Goal: Task Accomplishment & Management: Manage account settings

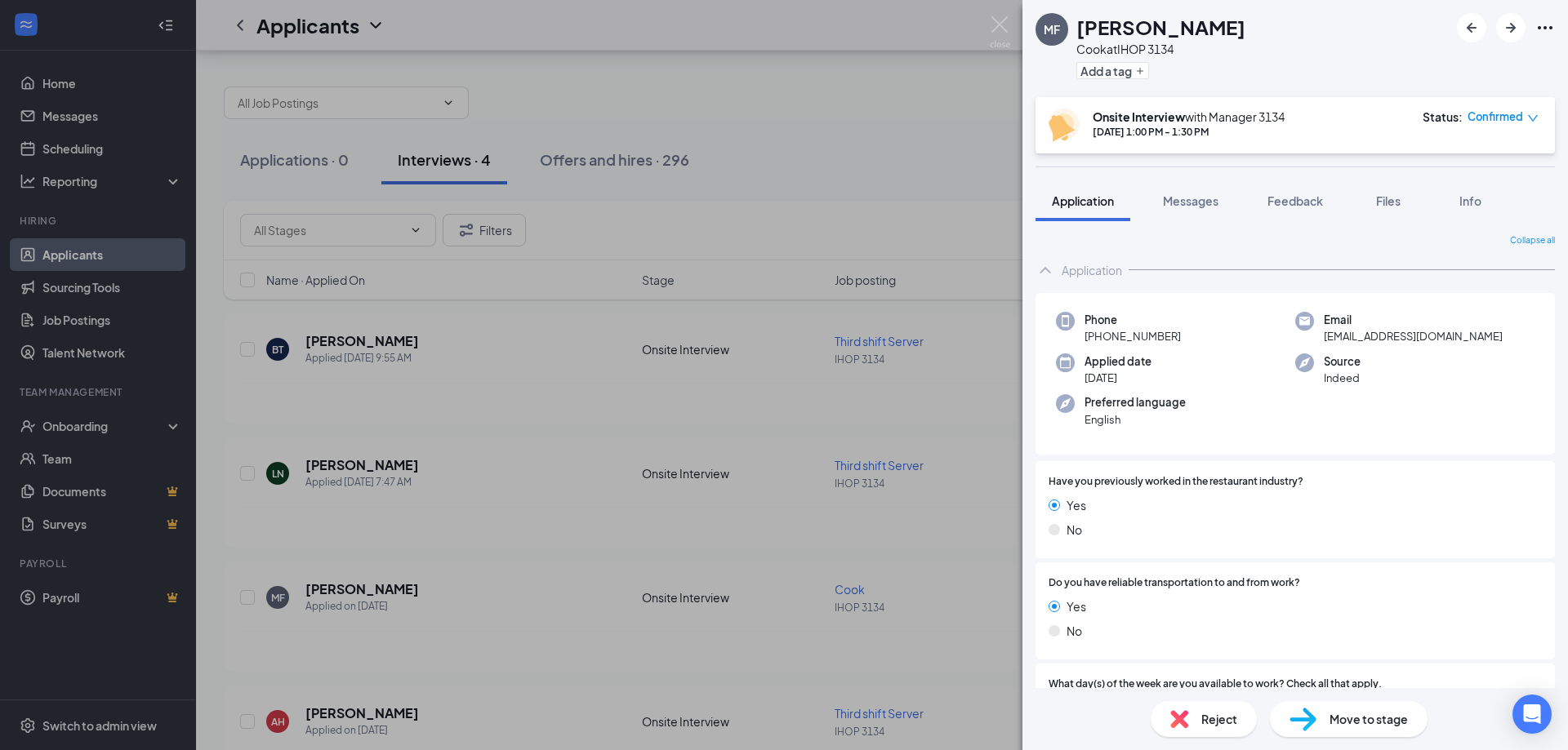
scroll to position [65, 0]
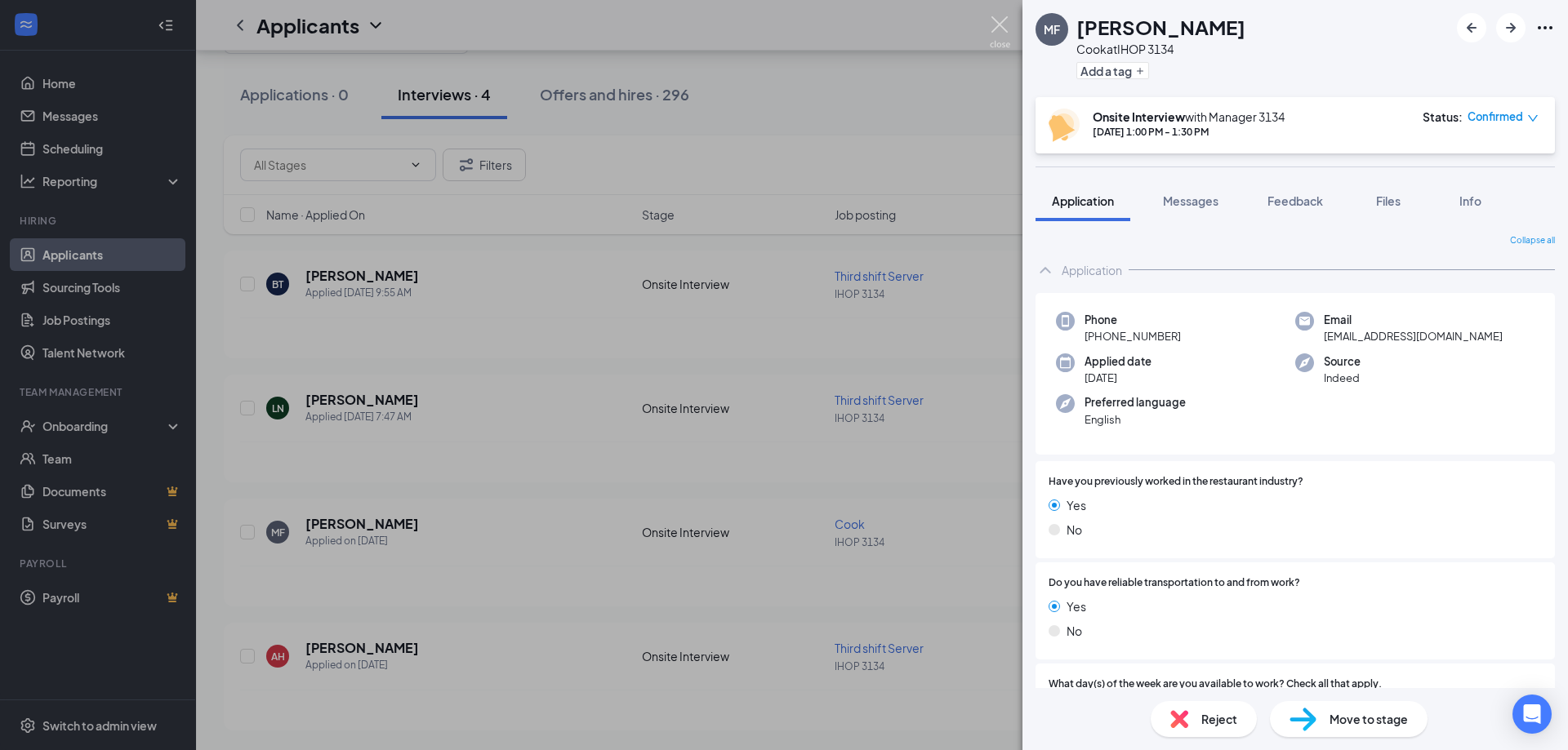
click at [1000, 19] on img at bounding box center [1001, 32] width 21 height 32
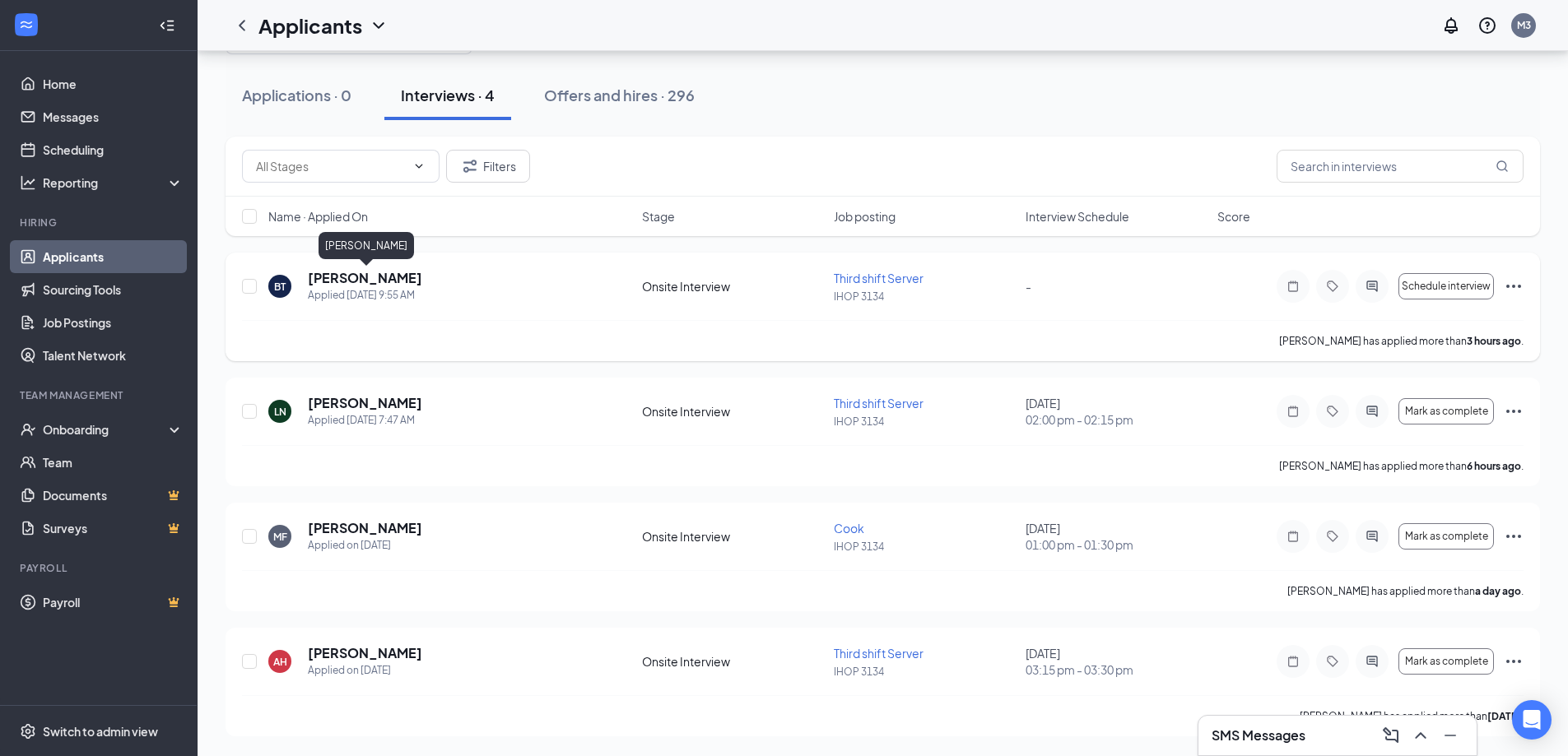
click at [398, 275] on h5 "[PERSON_NAME]" at bounding box center [365, 278] width 115 height 18
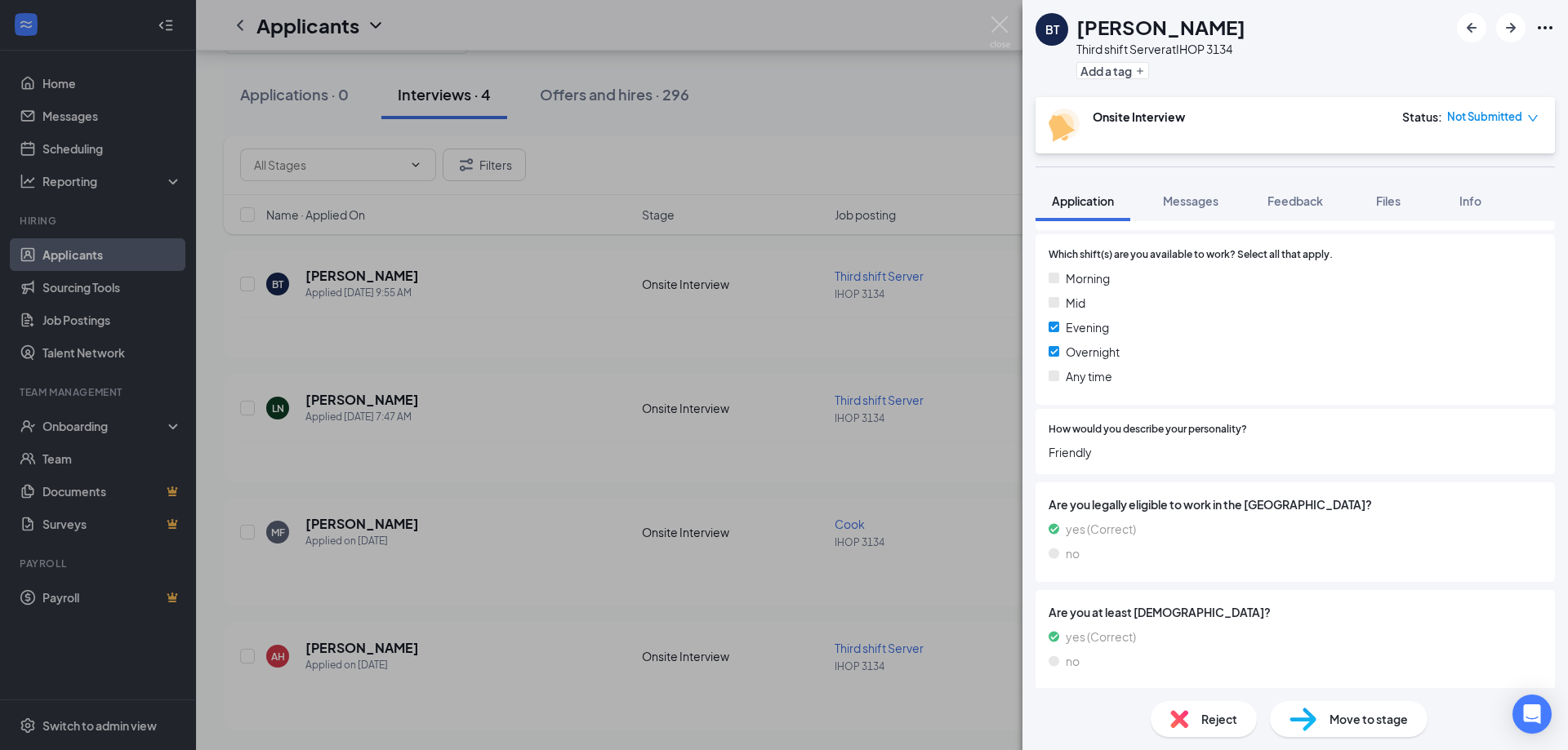
scroll to position [659, 0]
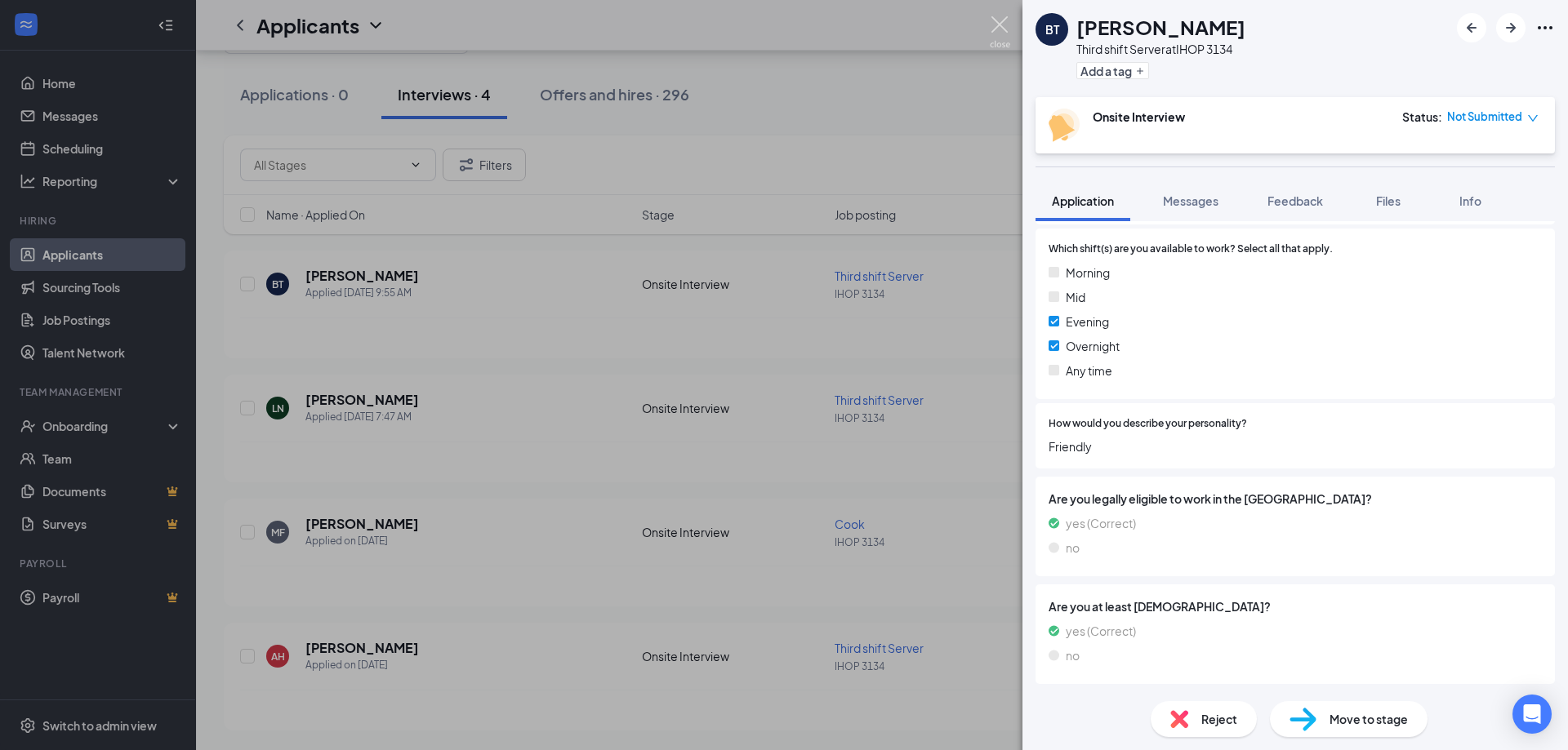
click at [1001, 23] on img at bounding box center [1001, 32] width 21 height 32
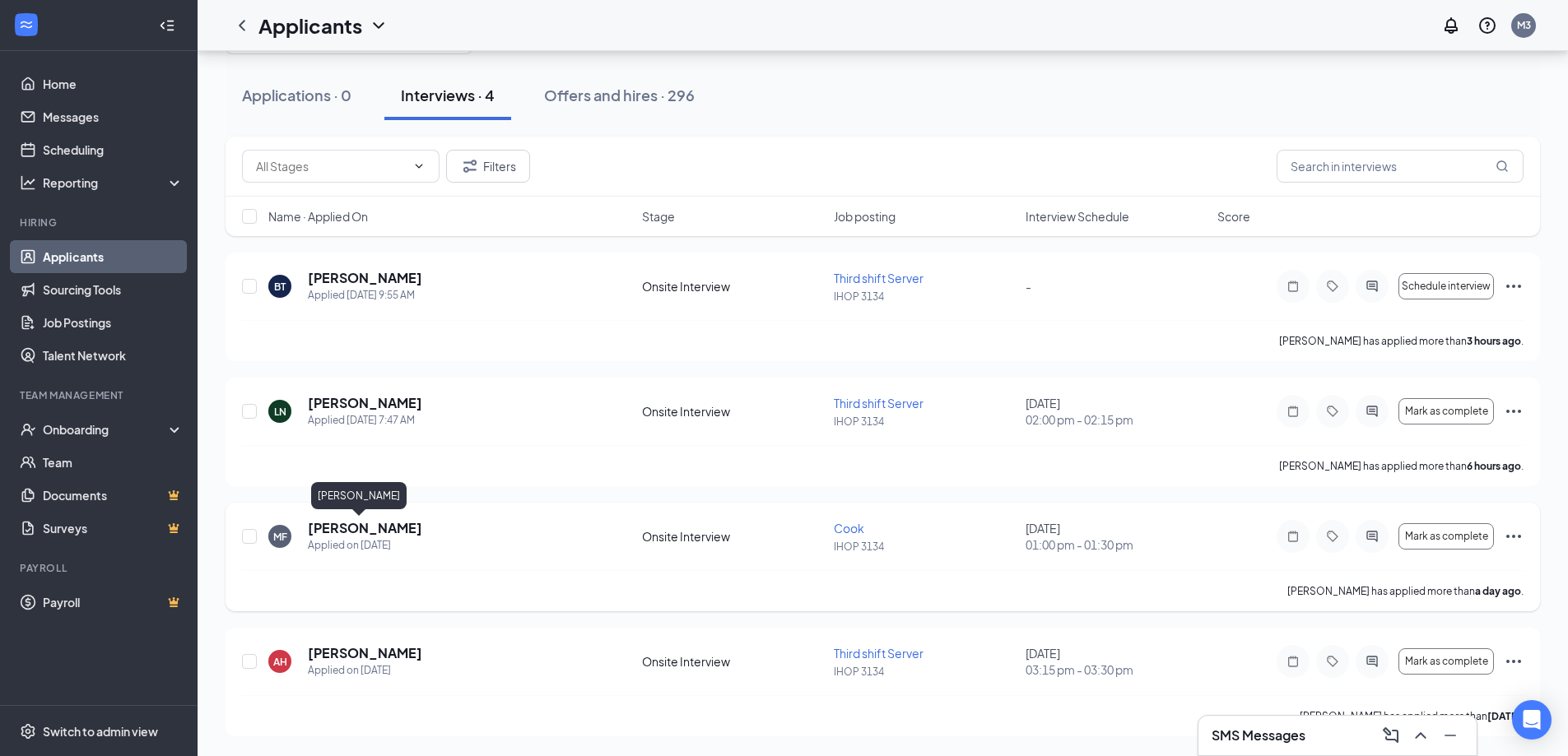
click at [333, 530] on h5 "[PERSON_NAME]" at bounding box center [365, 528] width 115 height 18
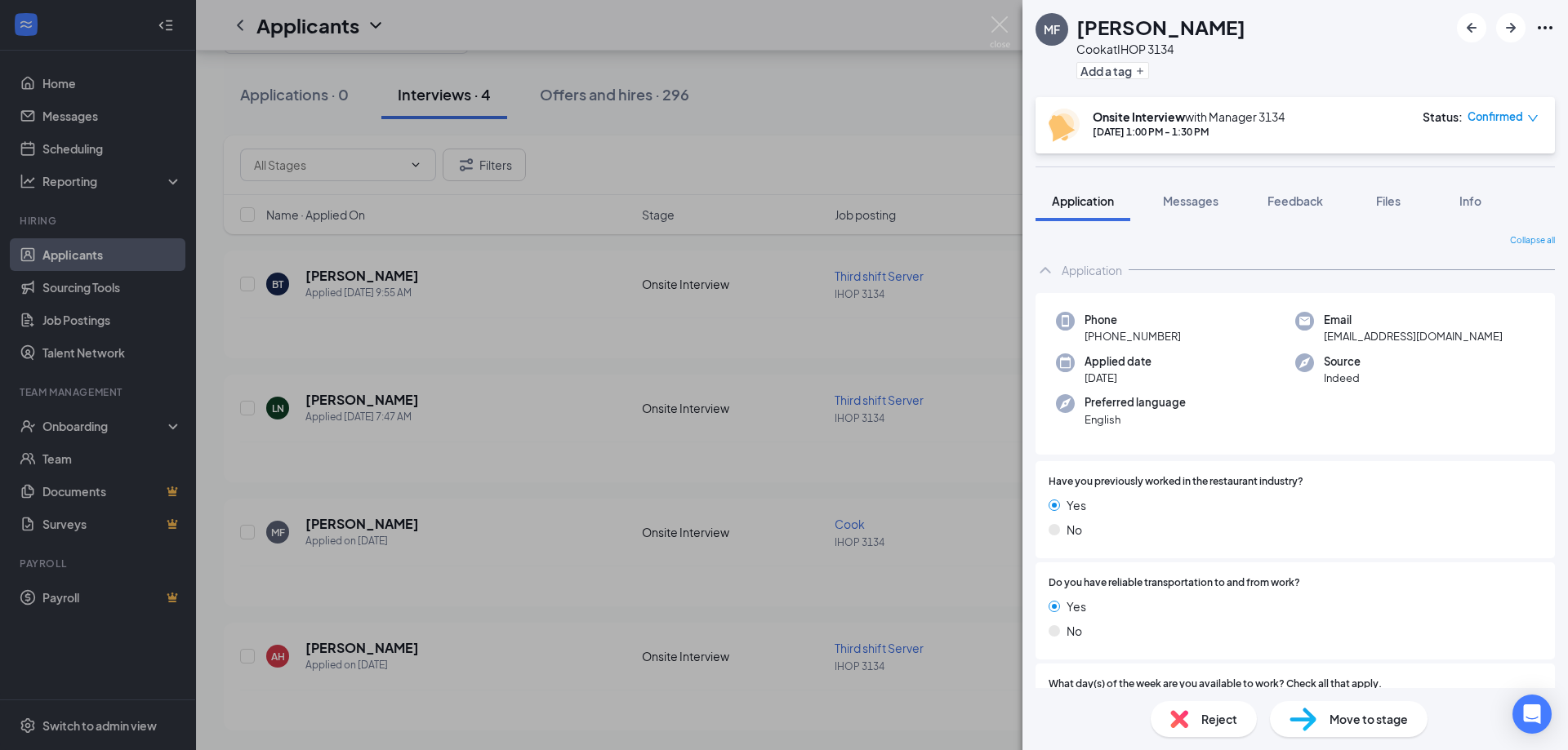
click at [1491, 114] on span "Confirmed" at bounding box center [1496, 117] width 56 height 16
click at [1464, 192] on span "Mark complete" at bounding box center [1455, 192] width 82 height 18
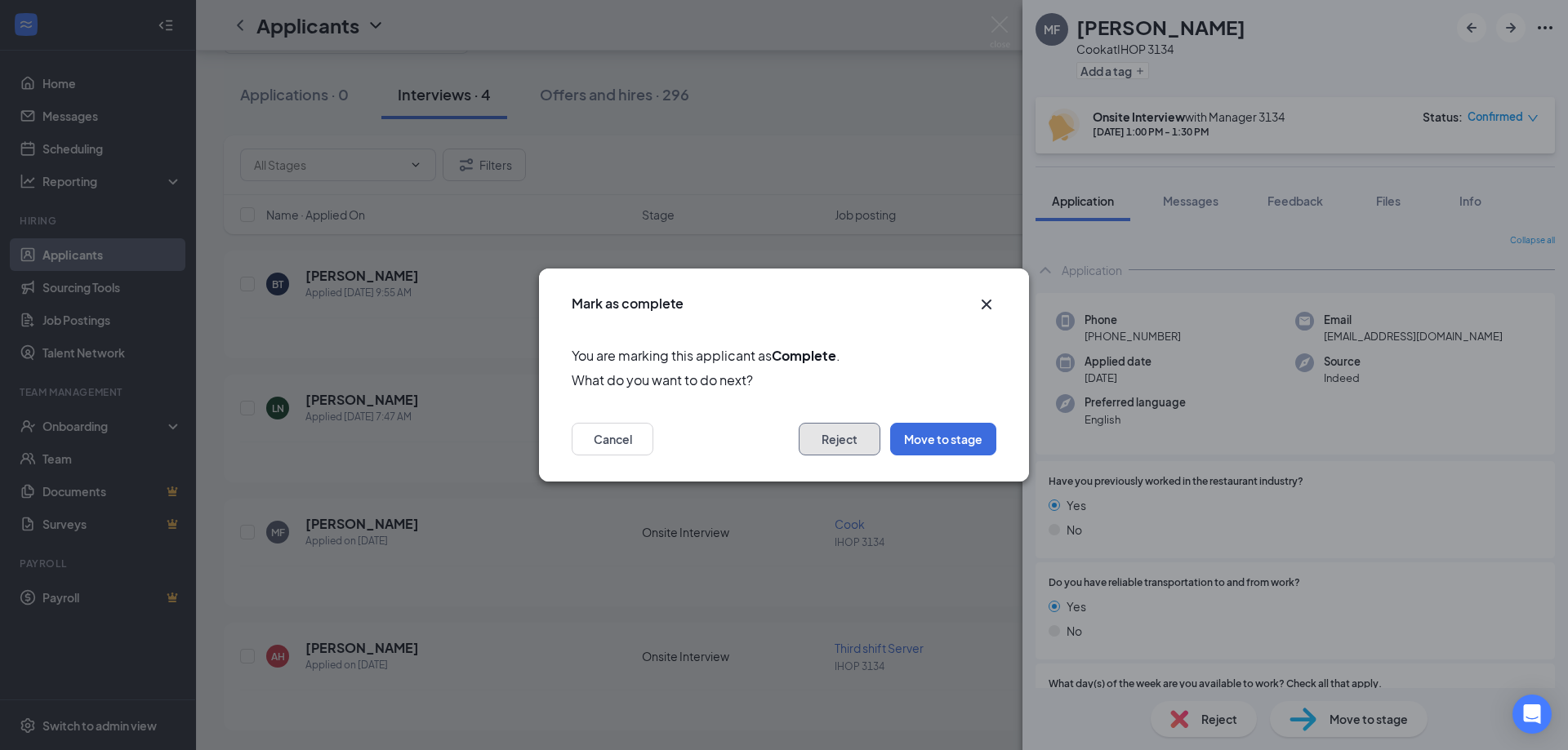
click at [846, 444] on button "Reject" at bounding box center [839, 439] width 82 height 32
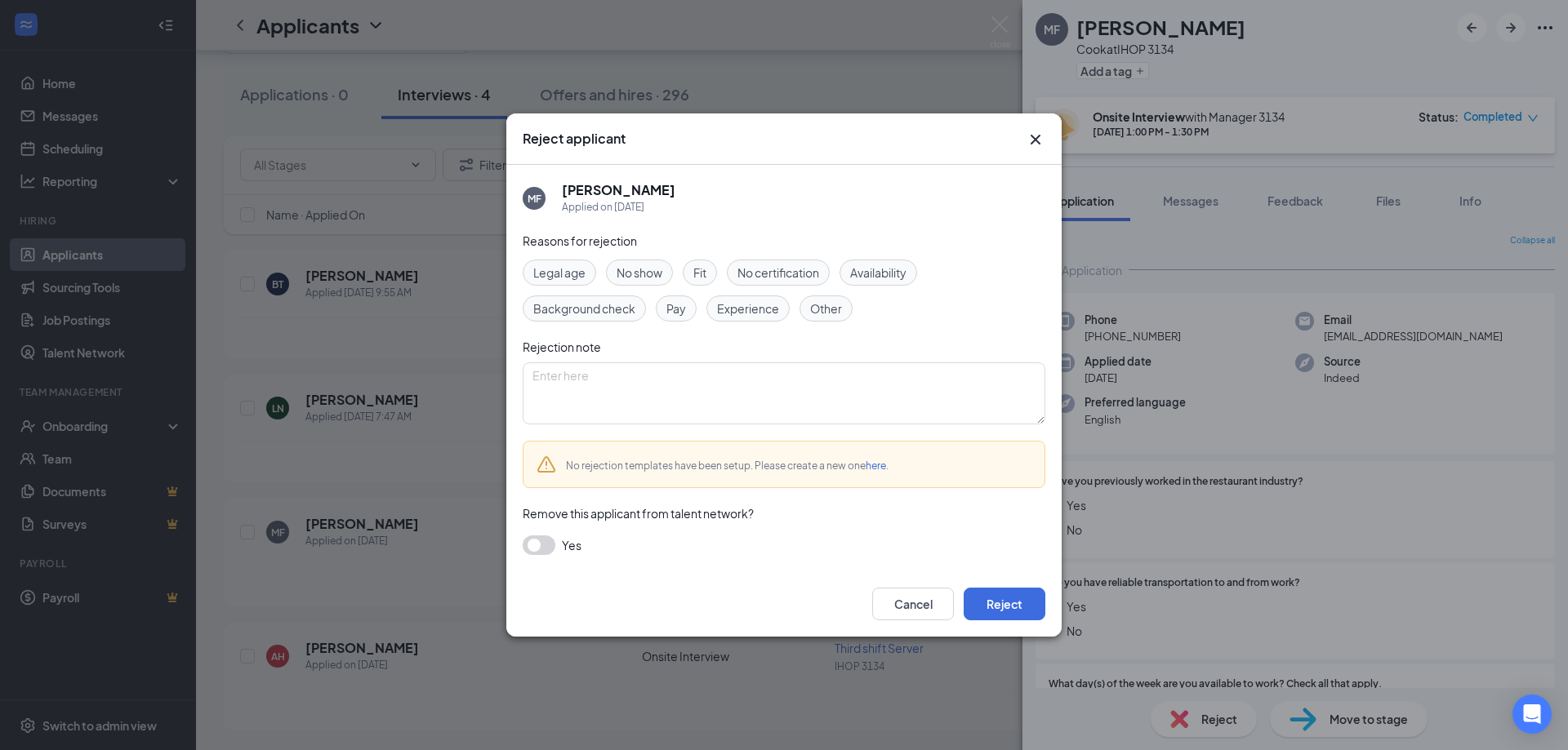
click at [864, 267] on span "Availability" at bounding box center [877, 272] width 56 height 18
click at [700, 271] on span "Fit" at bounding box center [700, 272] width 13 height 18
click at [662, 378] on textarea at bounding box center [784, 393] width 523 height 62
type textarea "Not a good fit"
click at [1006, 603] on button "Reject" at bounding box center [1005, 604] width 82 height 32
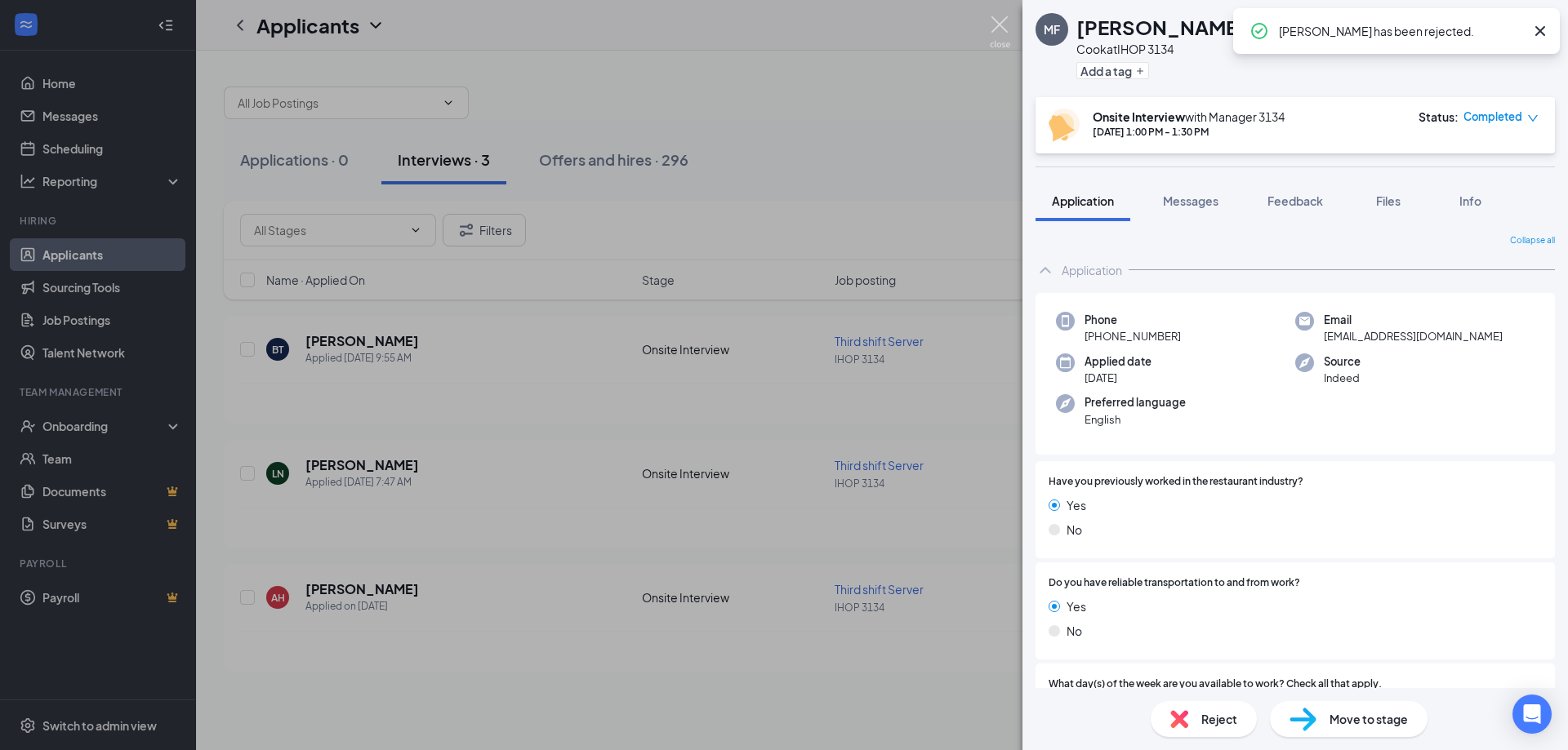
click at [1001, 28] on img at bounding box center [1001, 32] width 21 height 32
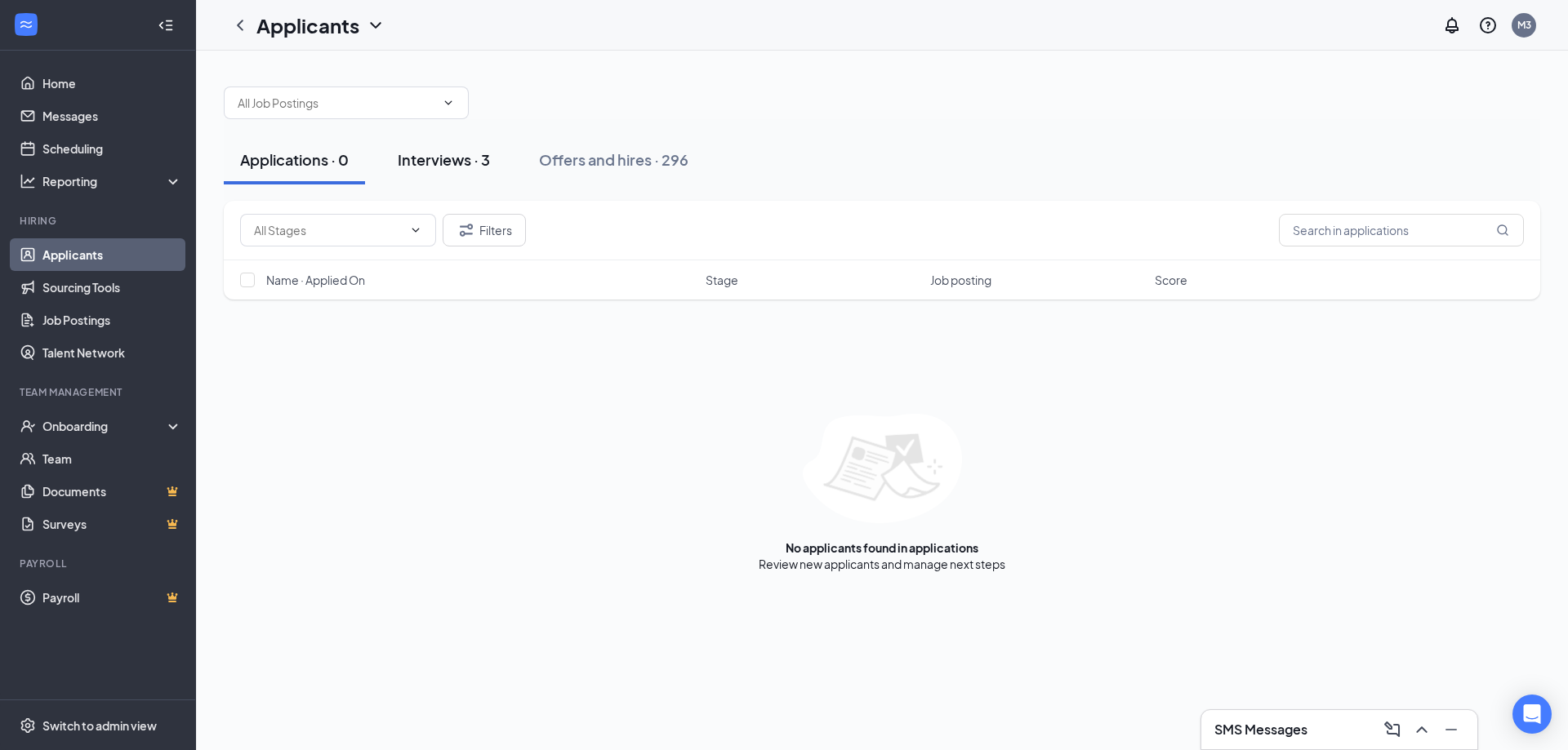
click at [441, 157] on div "Interviews · 3" at bounding box center [443, 160] width 92 height 21
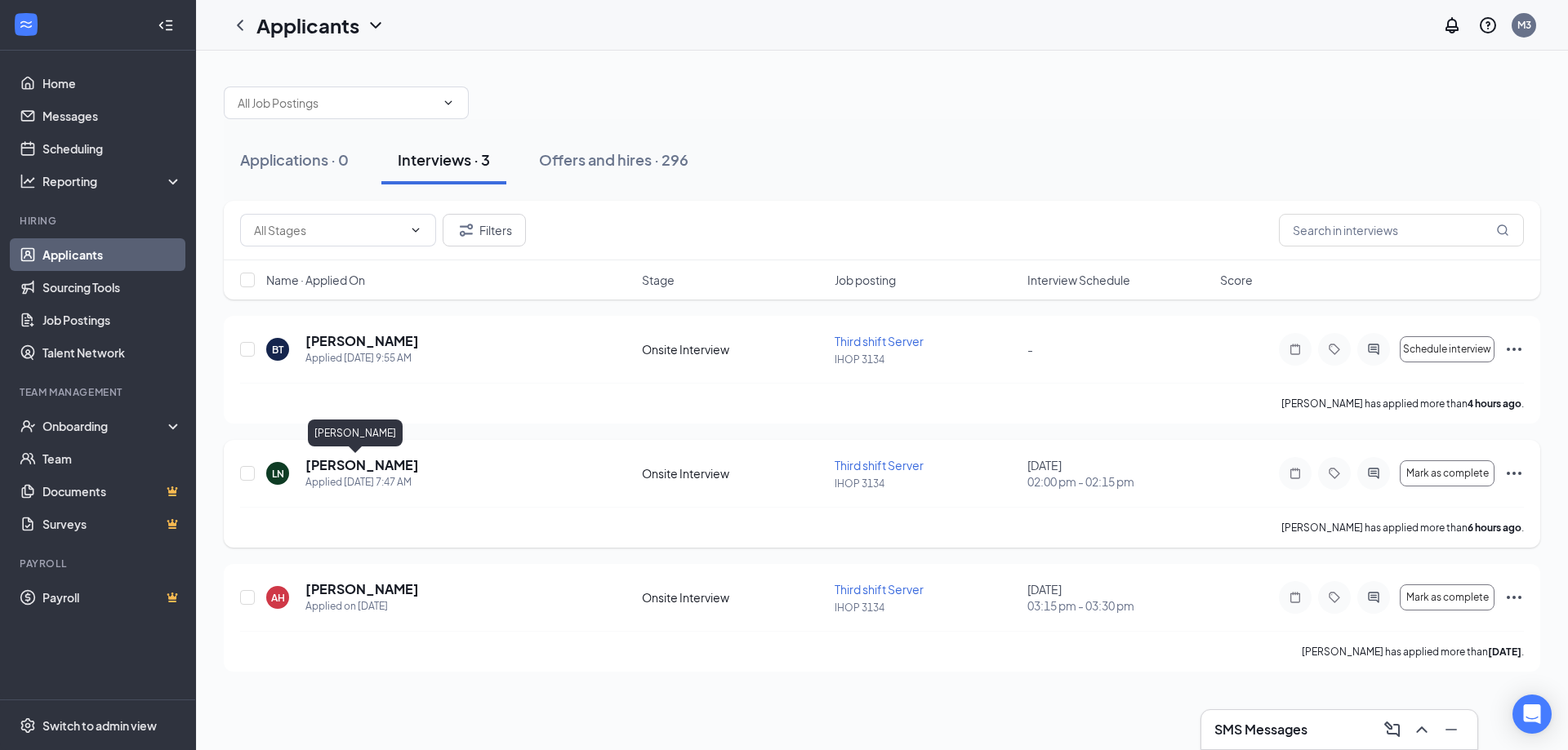
click at [339, 467] on h5 "[PERSON_NAME]" at bounding box center [362, 465] width 114 height 18
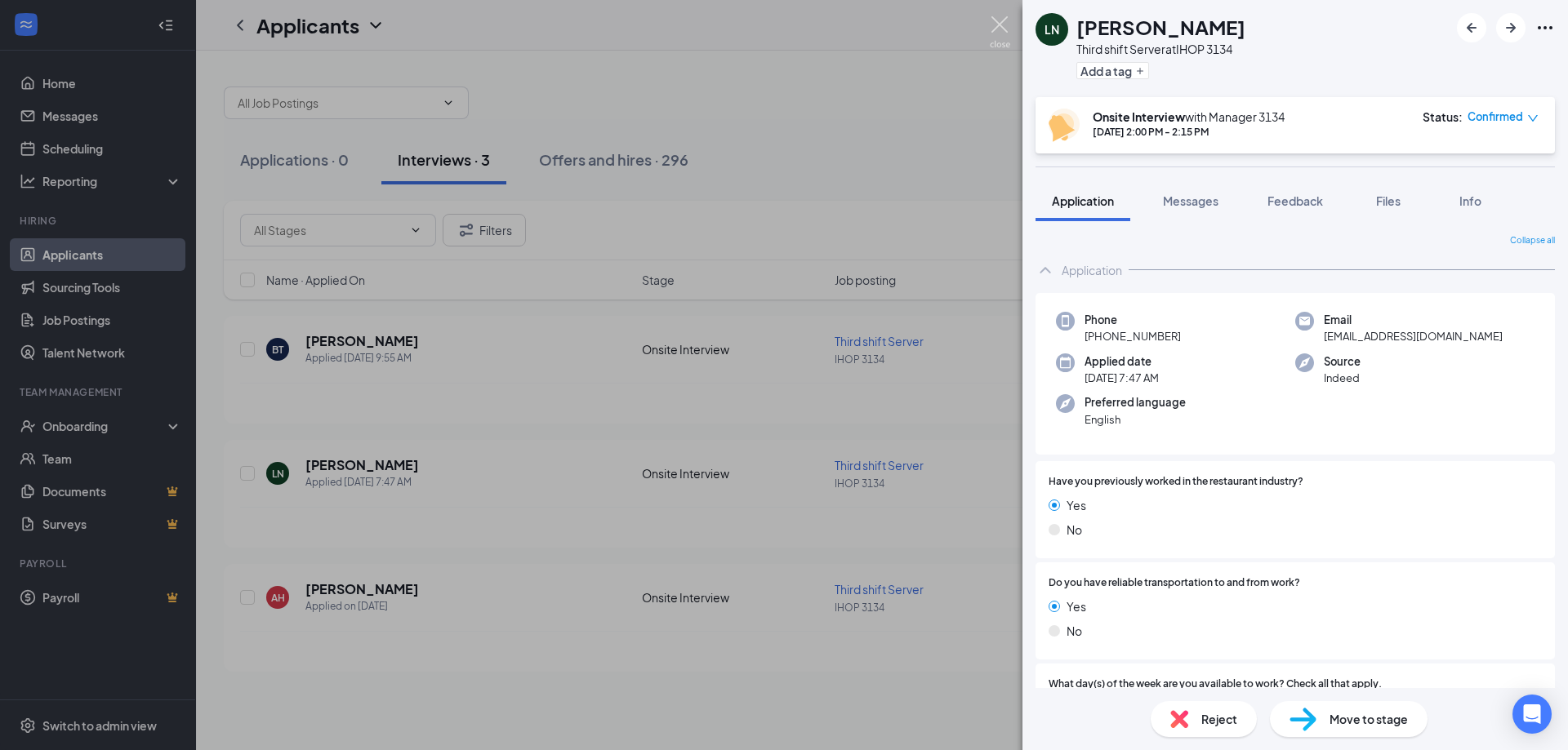
click at [995, 25] on img at bounding box center [1001, 32] width 21 height 32
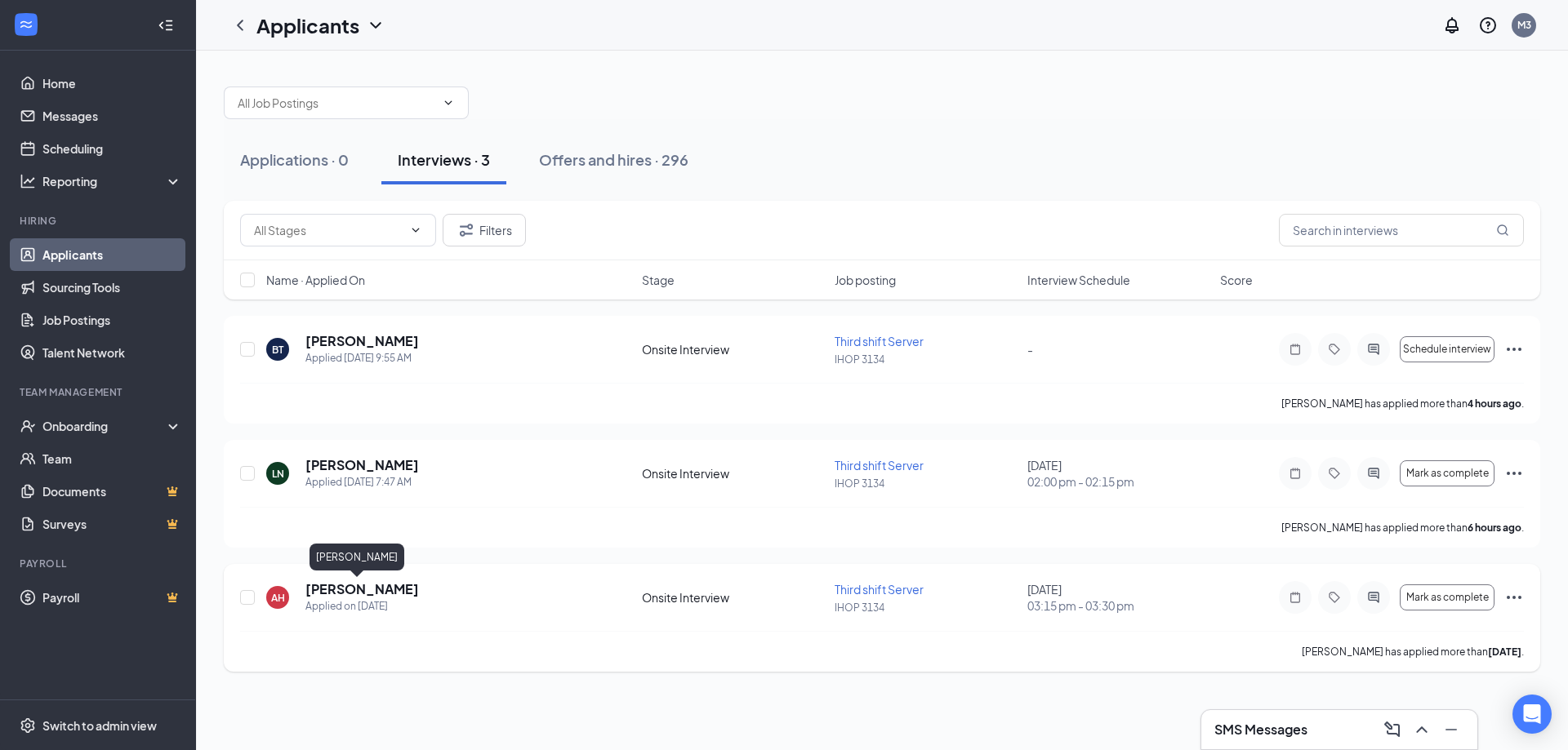
click at [353, 589] on h5 "[PERSON_NAME]" at bounding box center [362, 589] width 114 height 18
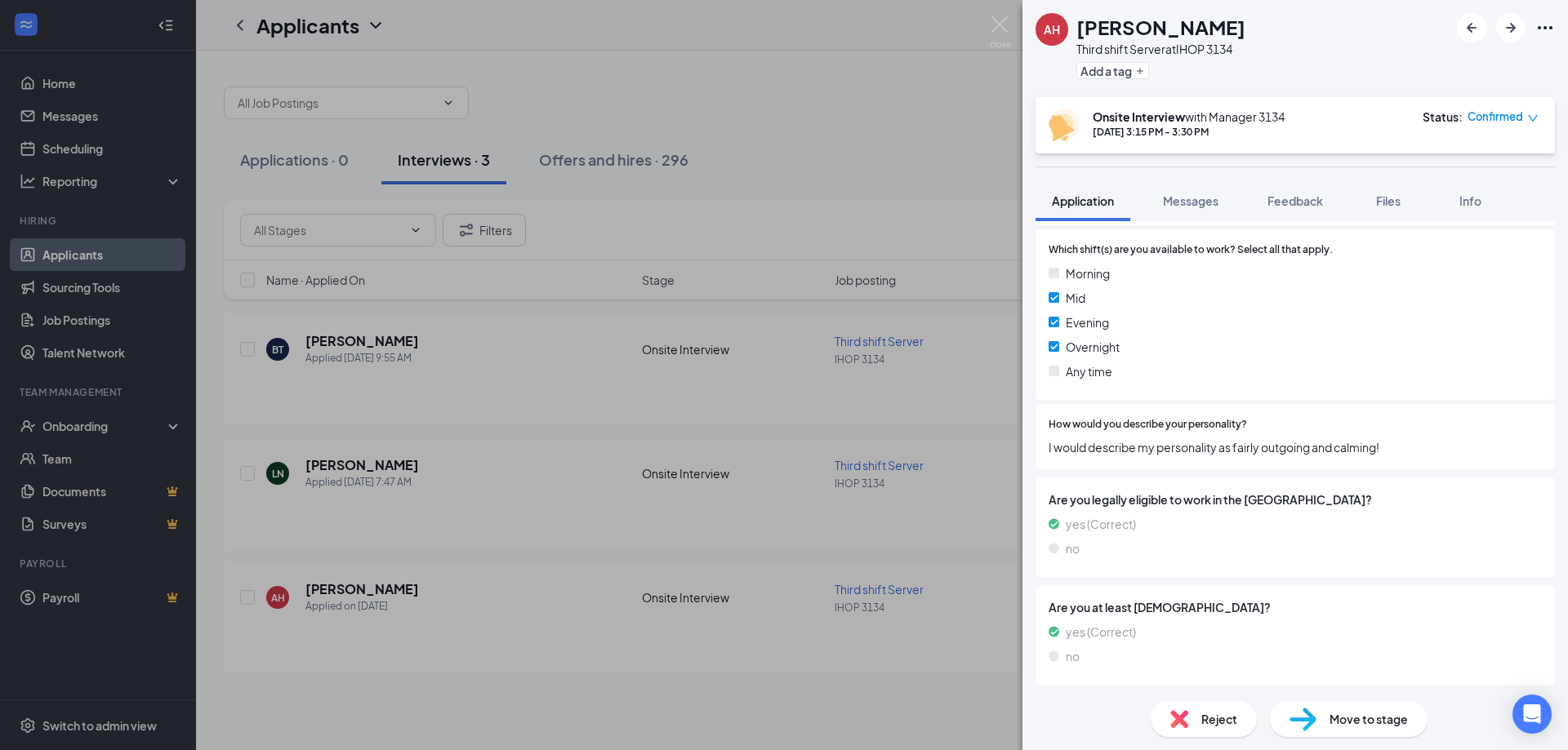
scroll to position [659, 0]
click at [997, 20] on img at bounding box center [1001, 32] width 21 height 32
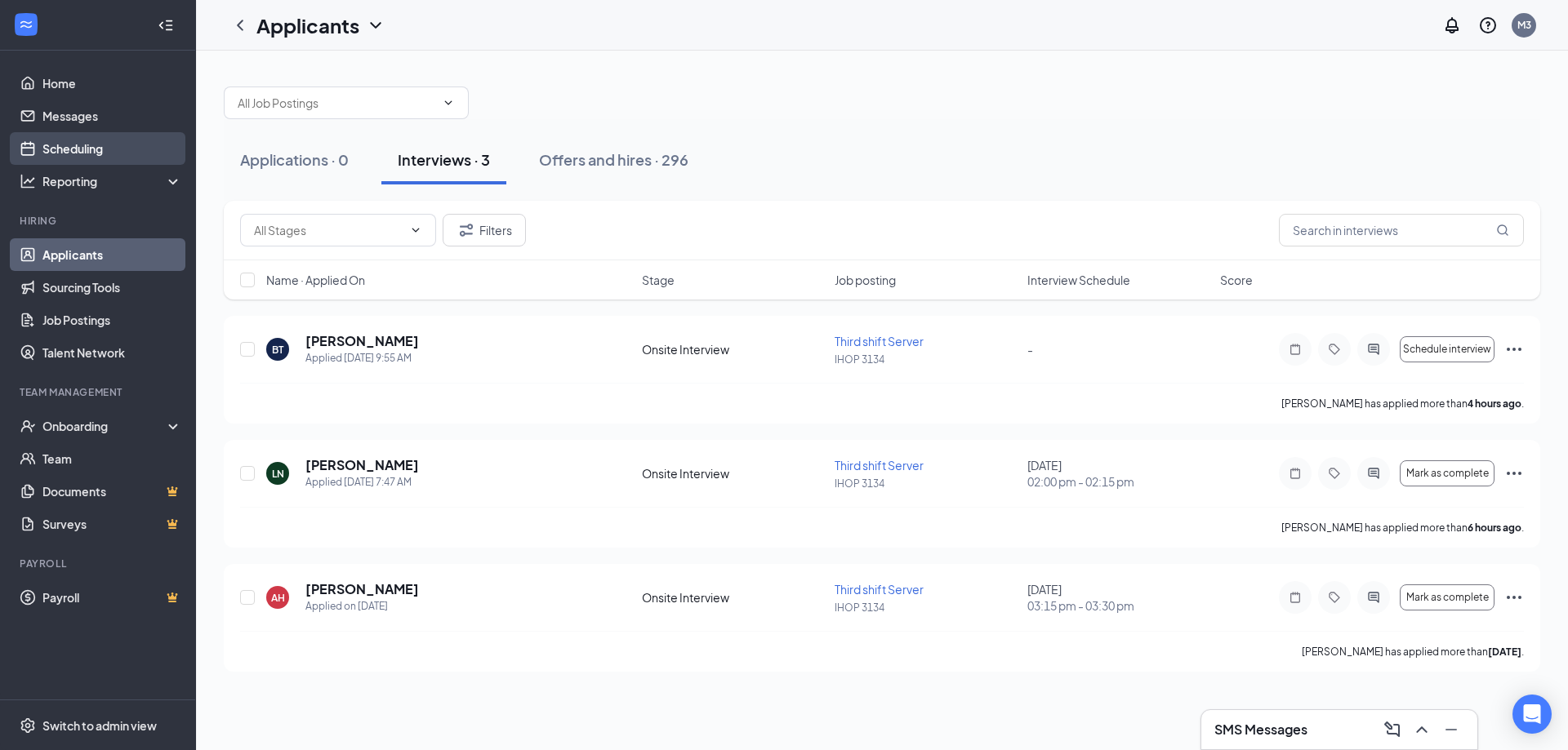
click at [91, 142] on link "Scheduling" at bounding box center [112, 149] width 139 height 32
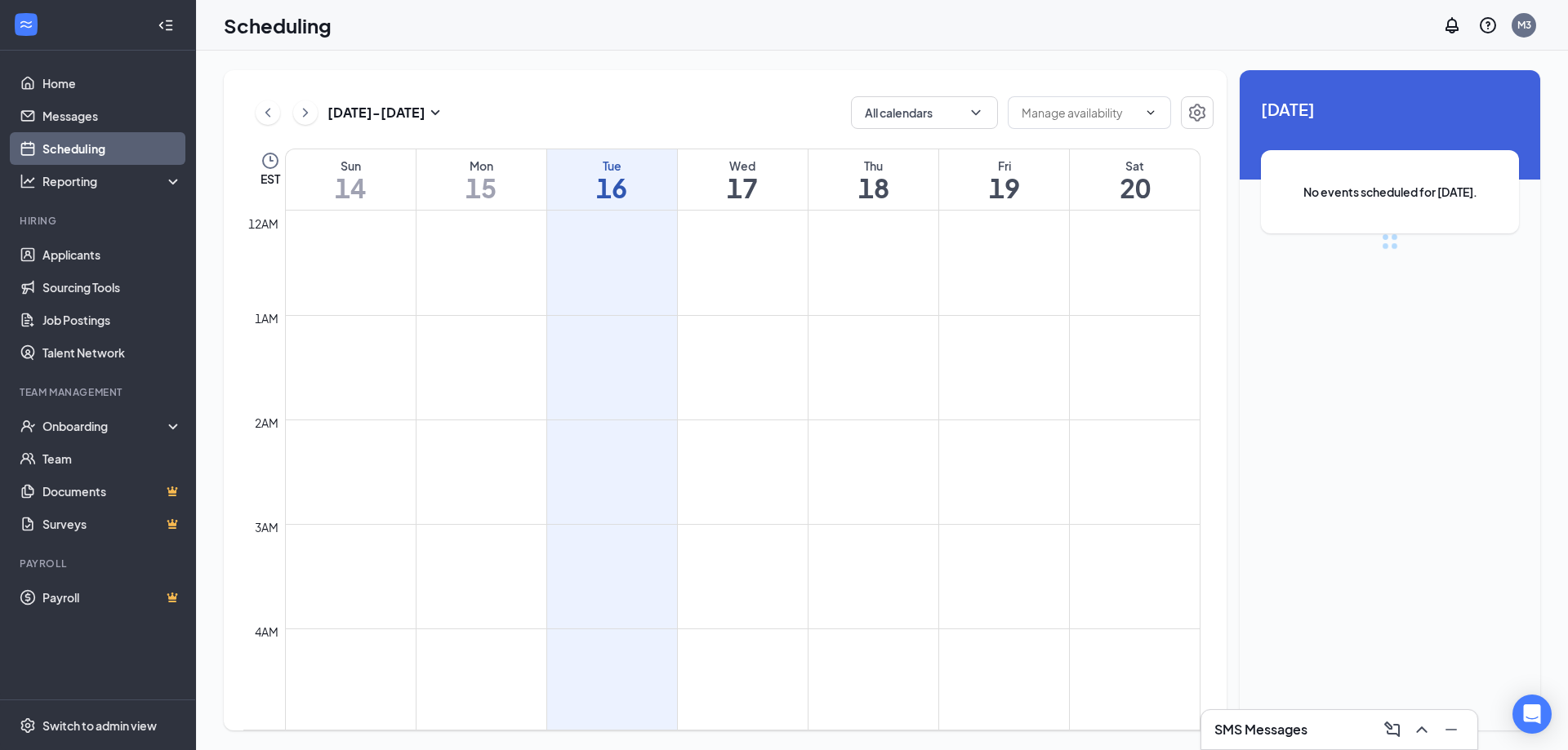
scroll to position [803, 0]
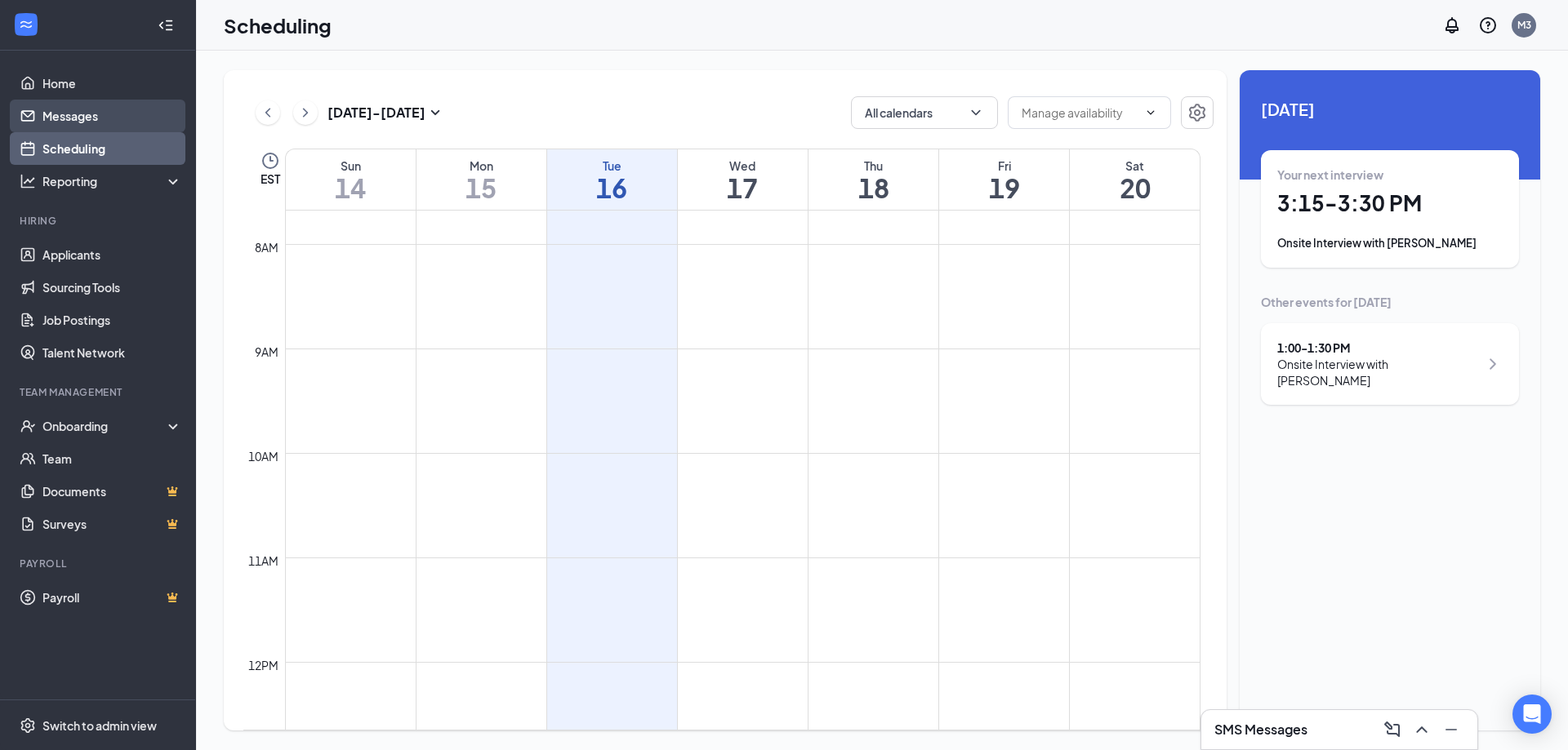
click at [74, 112] on link "Messages" at bounding box center [112, 116] width 139 height 32
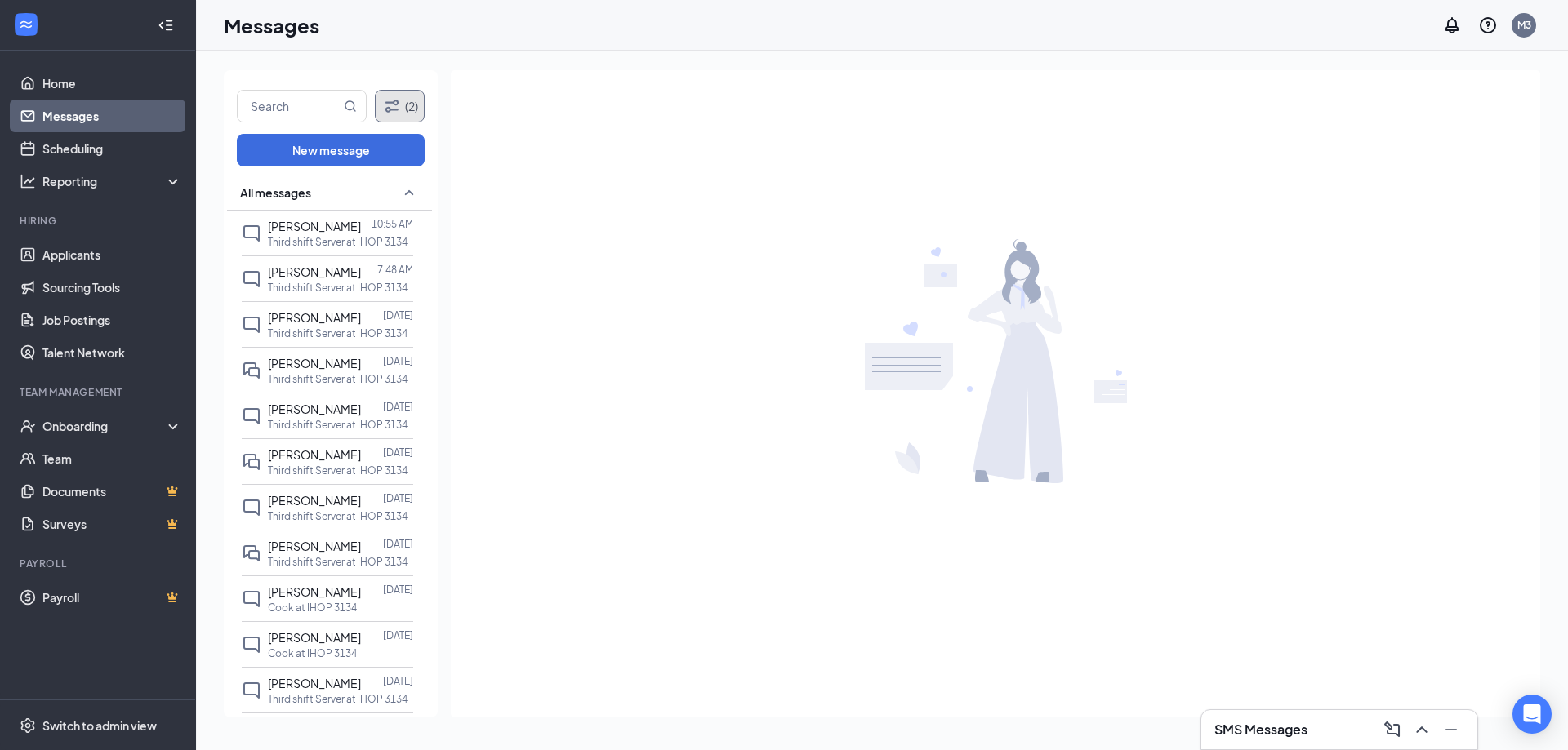
click at [389, 111] on icon "Filter" at bounding box center [392, 105] width 13 height 12
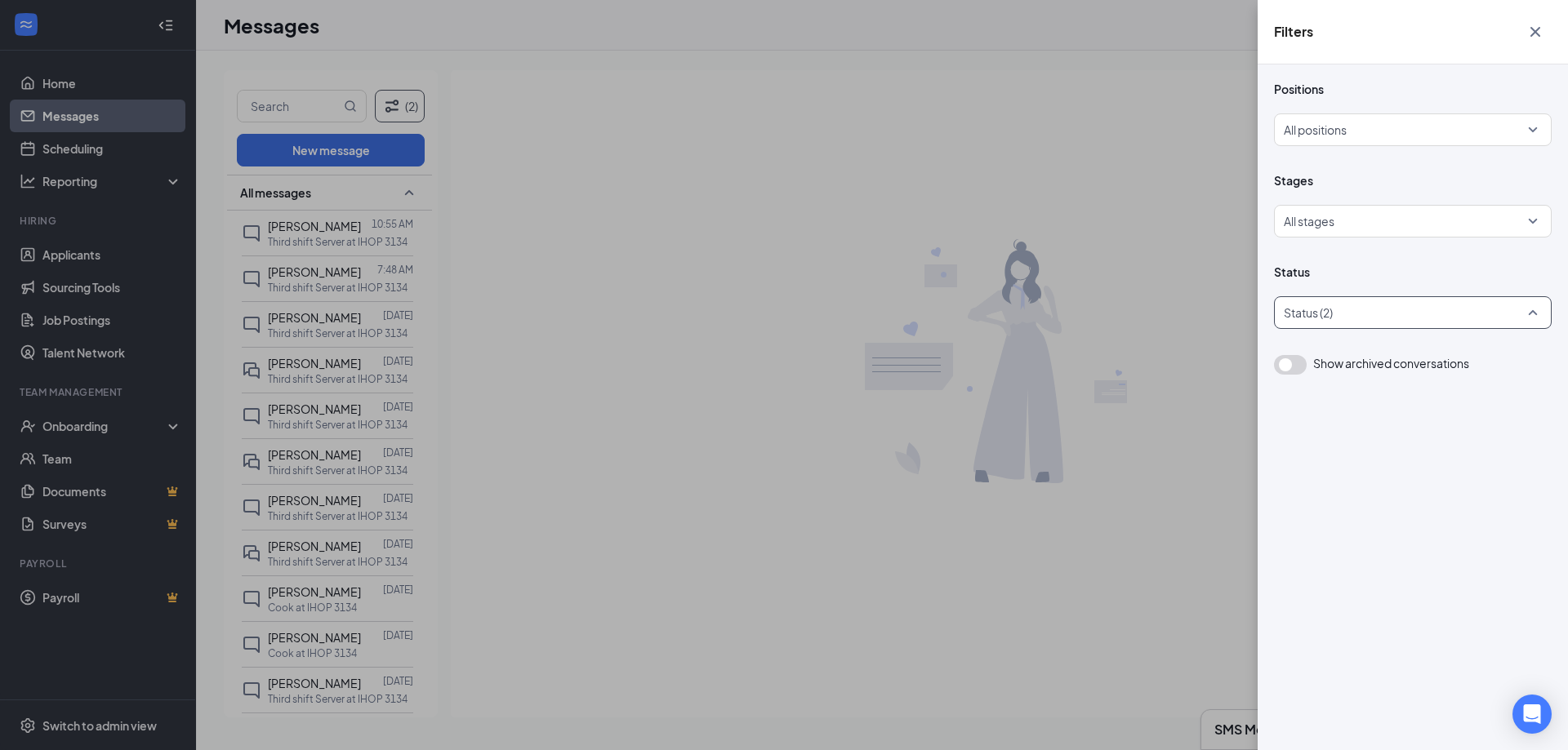
click at [1299, 320] on div at bounding box center [1405, 313] width 253 height 27
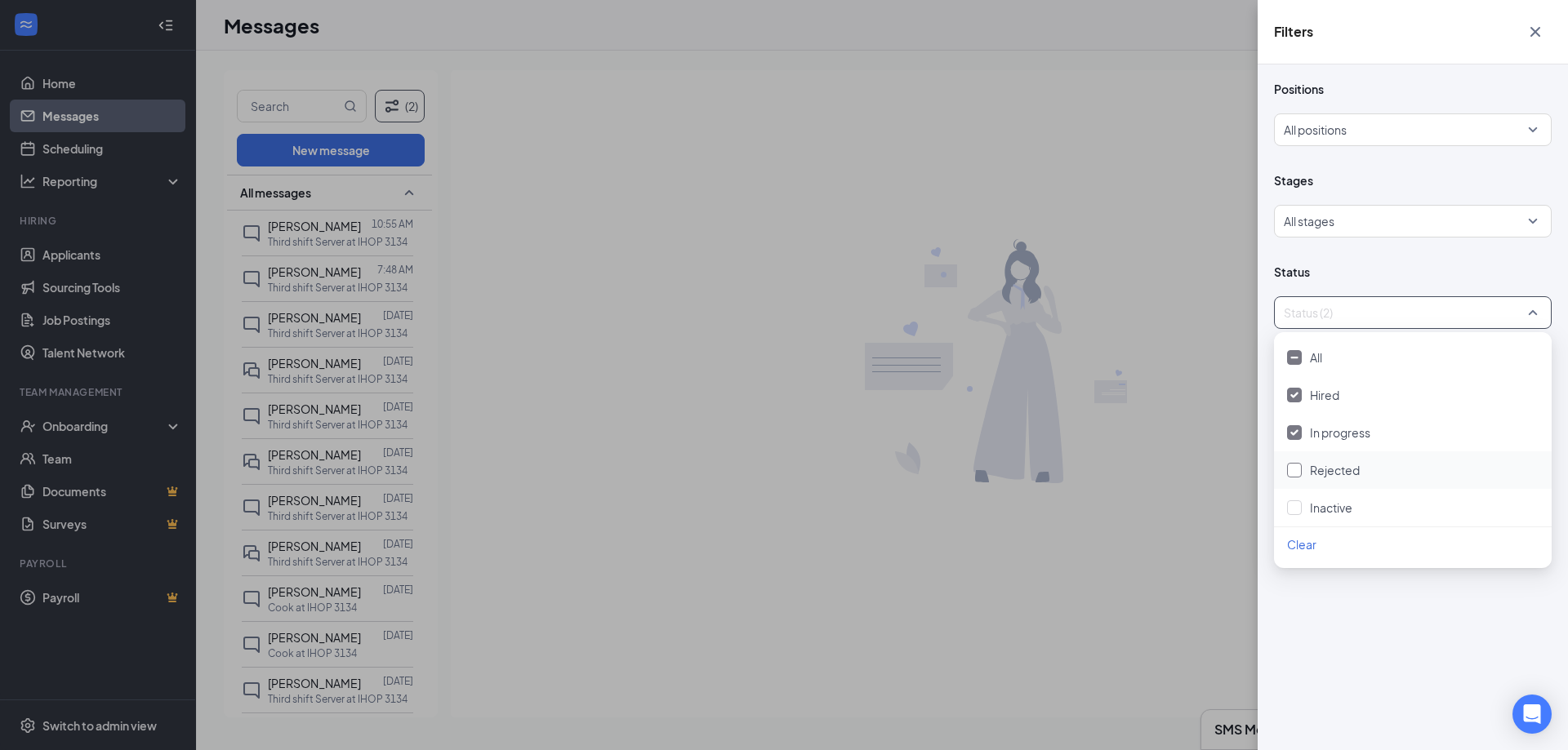
click at [1313, 466] on span "Rejected" at bounding box center [1335, 470] width 50 height 15
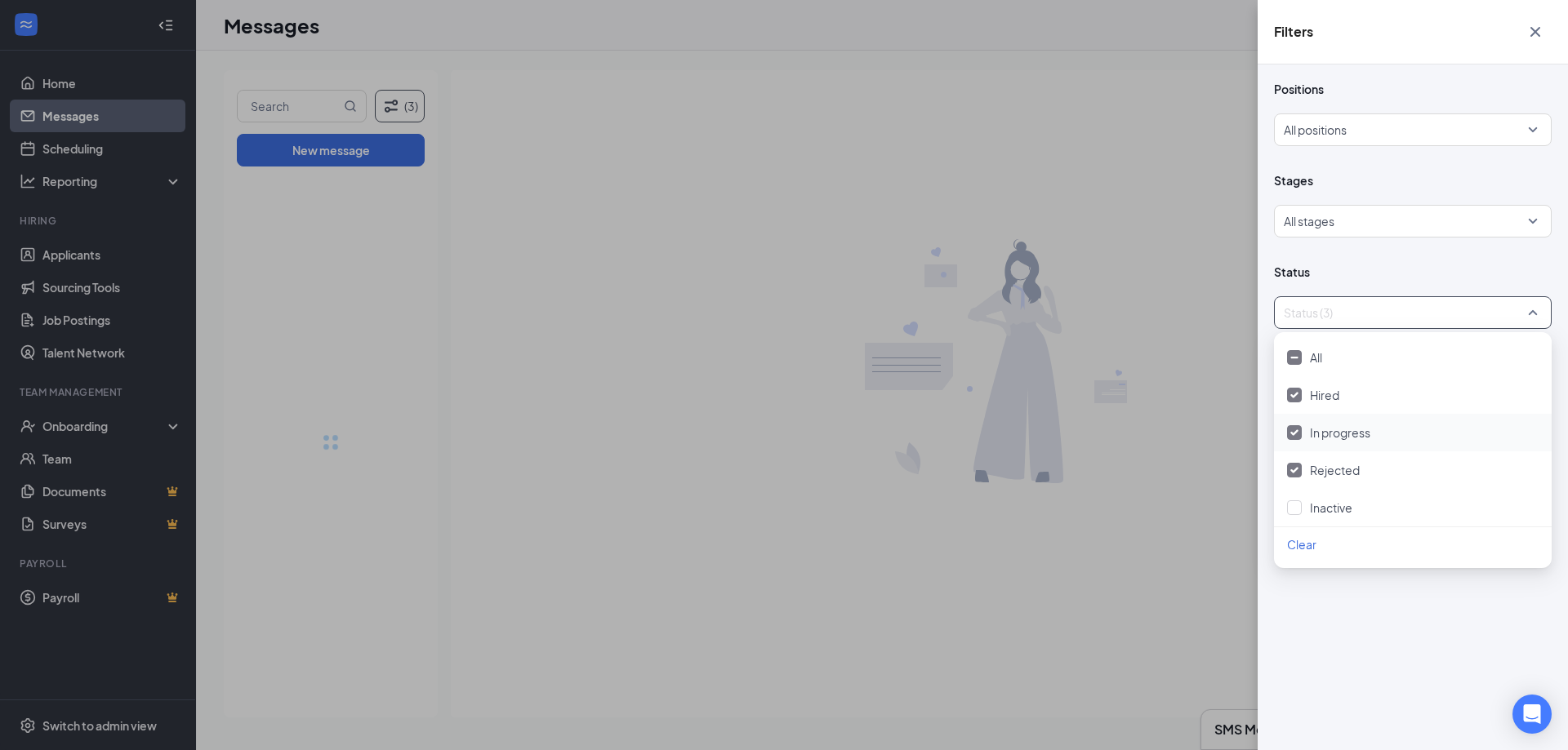
click at [1155, 216] on div "Filters Positions All positions Stages All stages Status Status (3) Show archiv…" at bounding box center [784, 375] width 1568 height 750
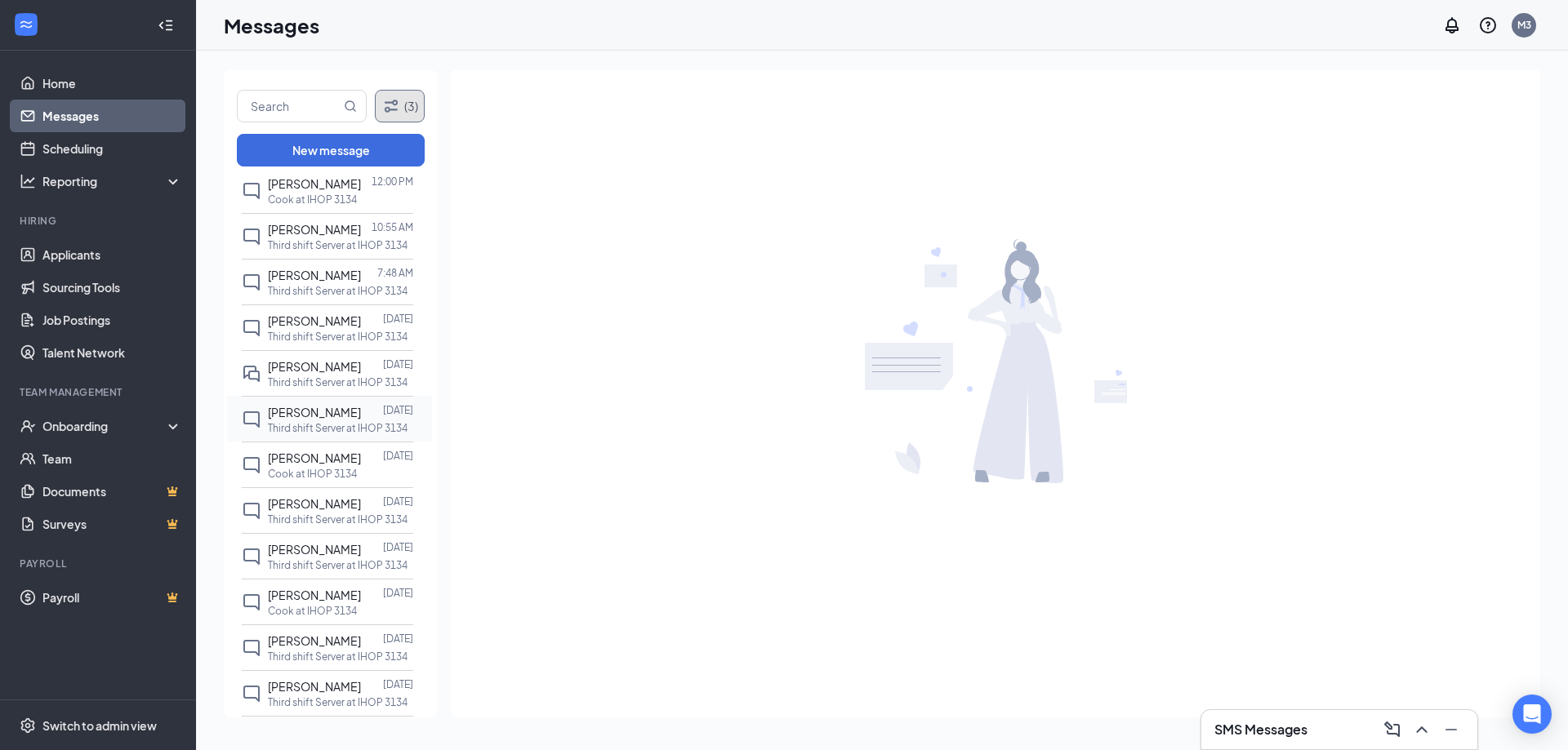
scroll to position [82, 0]
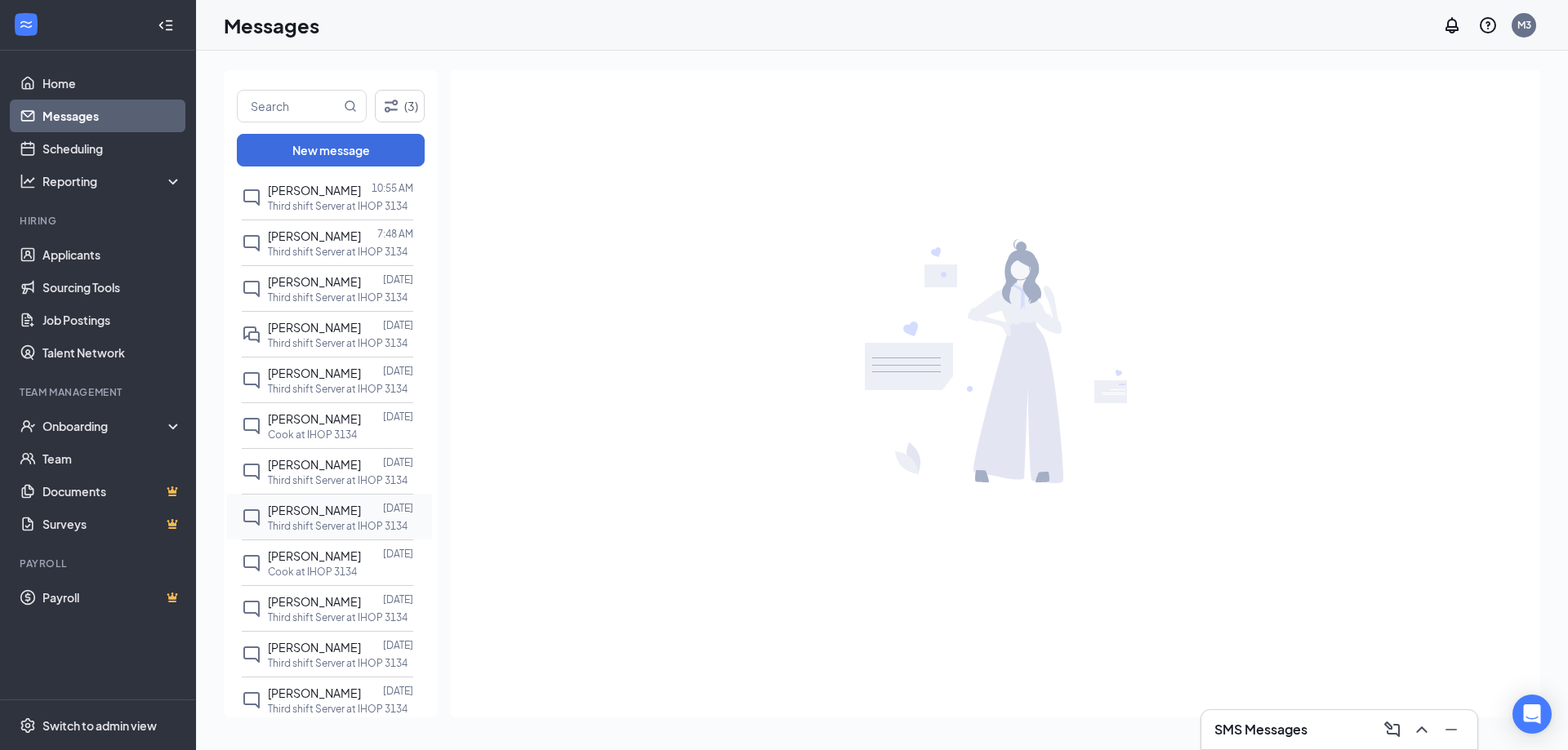
click at [324, 533] on p "Third shift Server at IHOP 3134" at bounding box center [337, 526] width 139 height 14
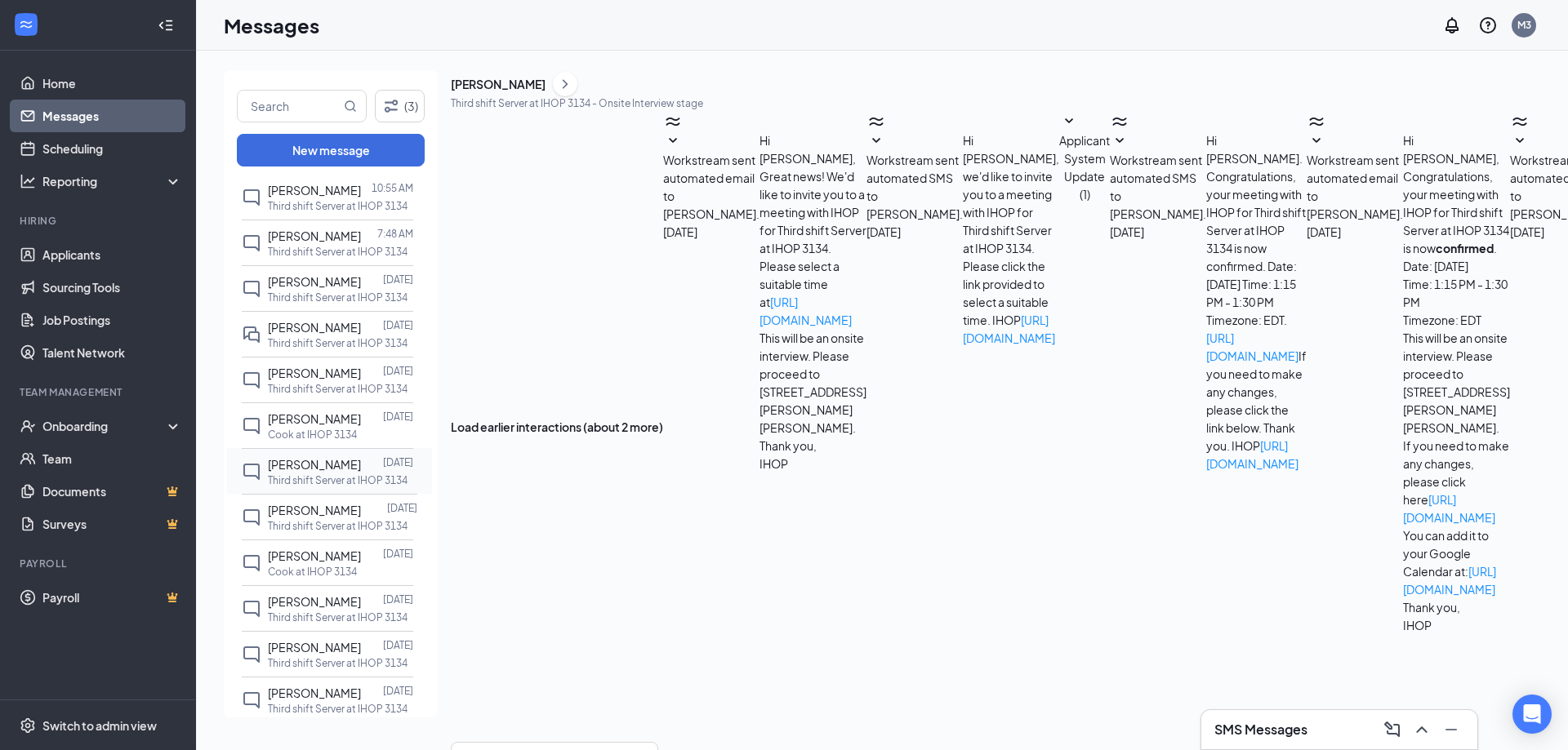
scroll to position [319, 0]
click at [332, 473] on div "Anna Vaughn" at bounding box center [314, 465] width 93 height 18
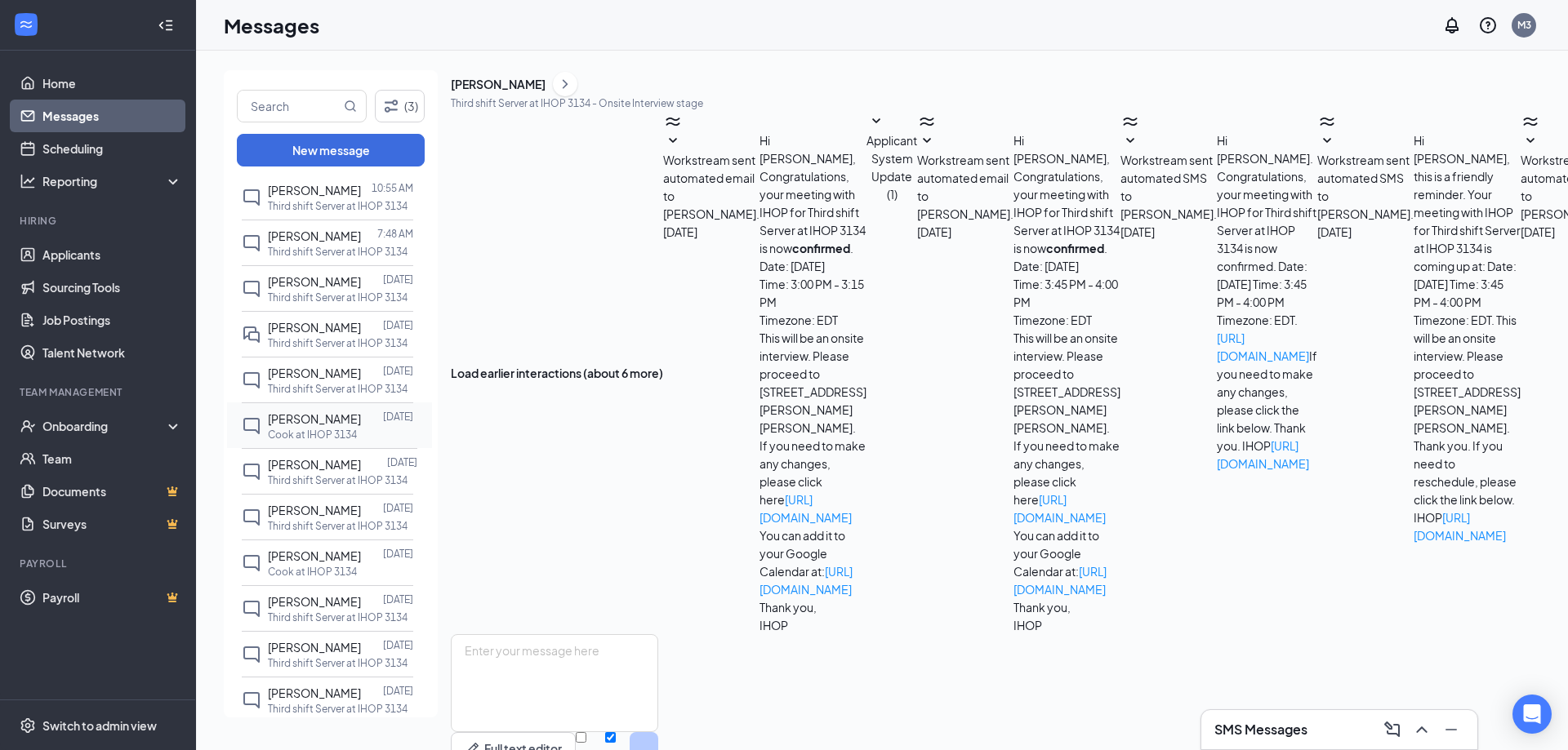
scroll to position [165, 0]
click at [327, 427] on span "Charles Adams Jr" at bounding box center [314, 419] width 93 height 15
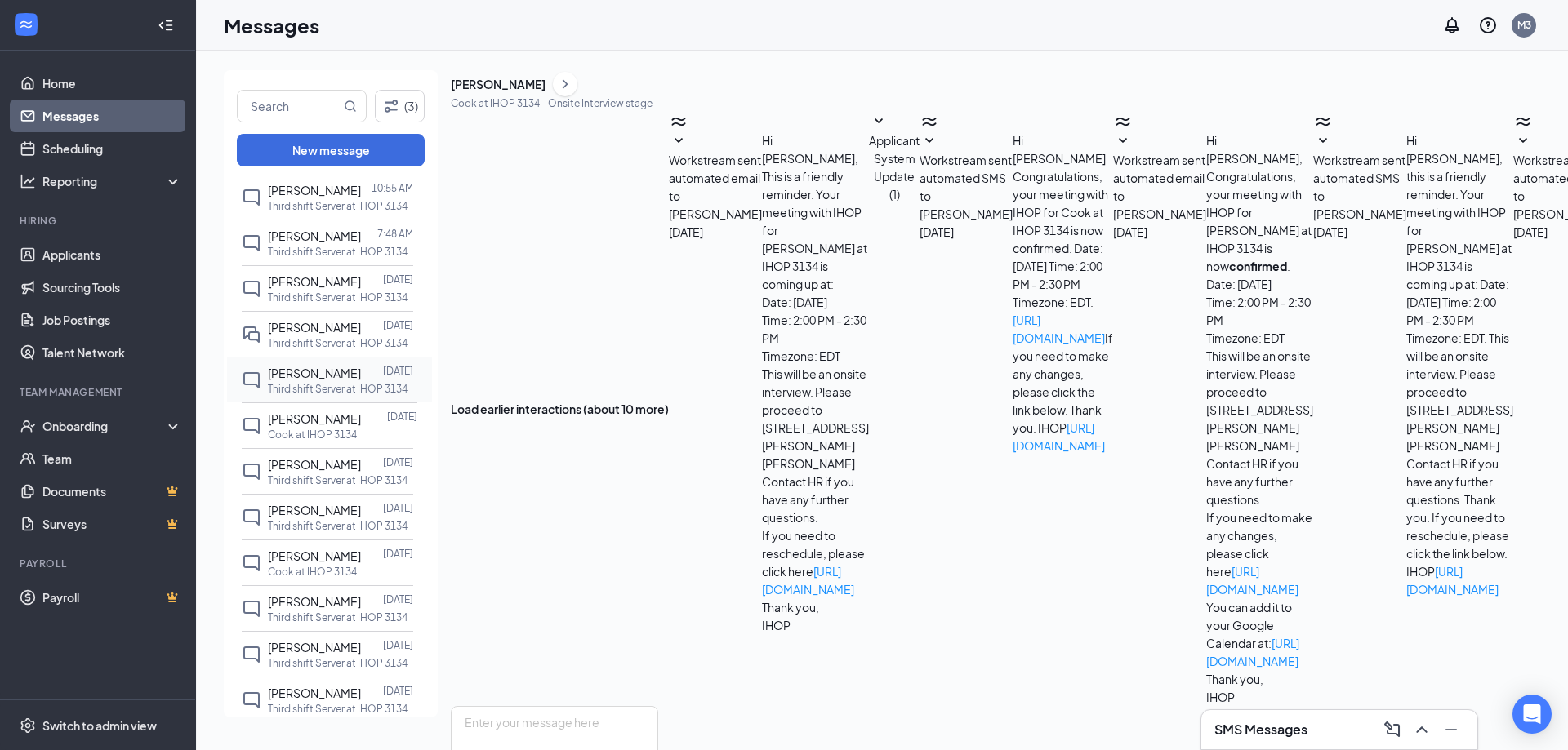
scroll to position [165, 0]
click at [328, 382] on div "Mandy Hughes" at bounding box center [314, 373] width 93 height 18
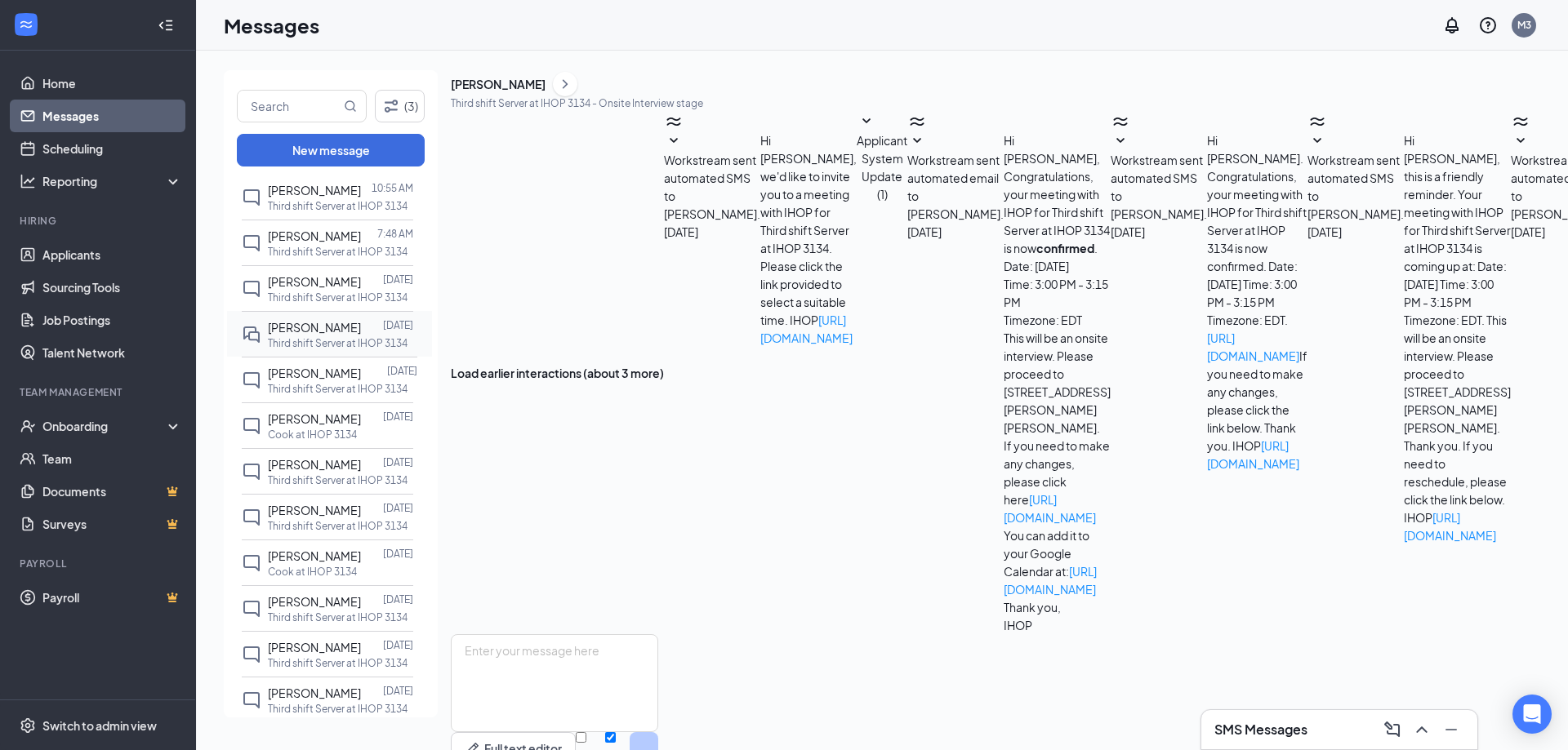
scroll to position [165, 0]
click at [315, 337] on div "Tammy Adams" at bounding box center [314, 327] width 93 height 18
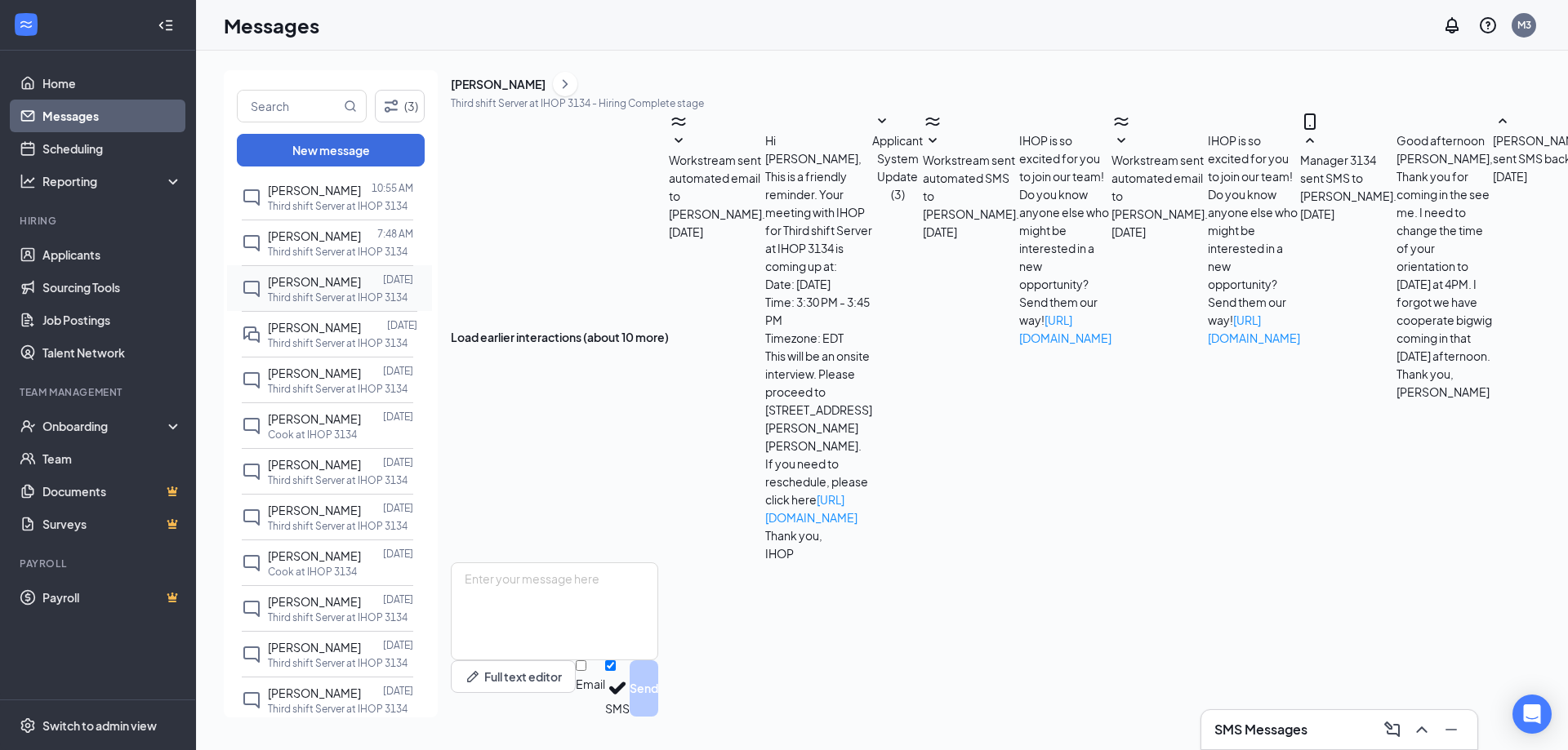
scroll to position [301, 0]
click at [297, 291] on div "[PERSON_NAME]" at bounding box center [314, 282] width 93 height 18
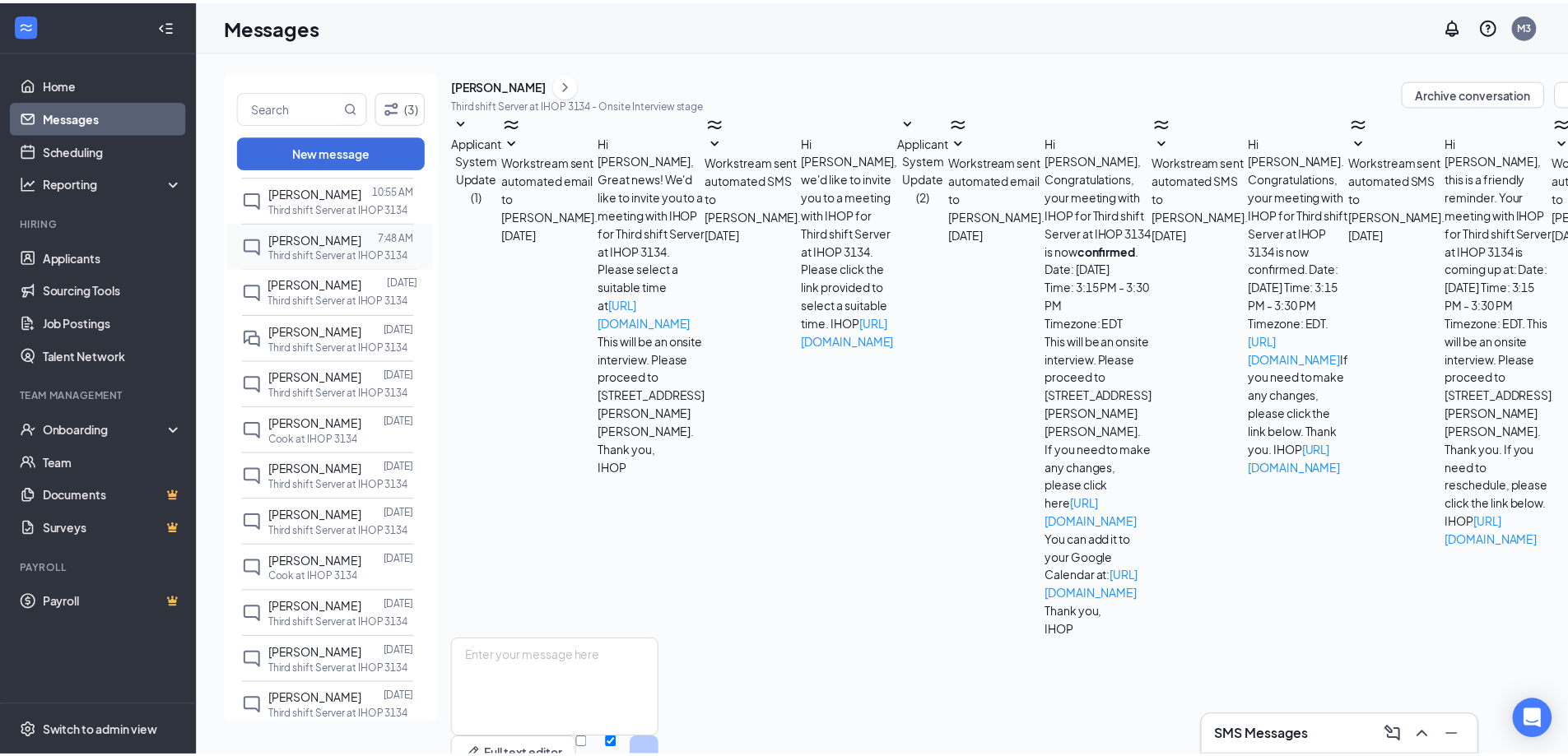
scroll to position [53, 0]
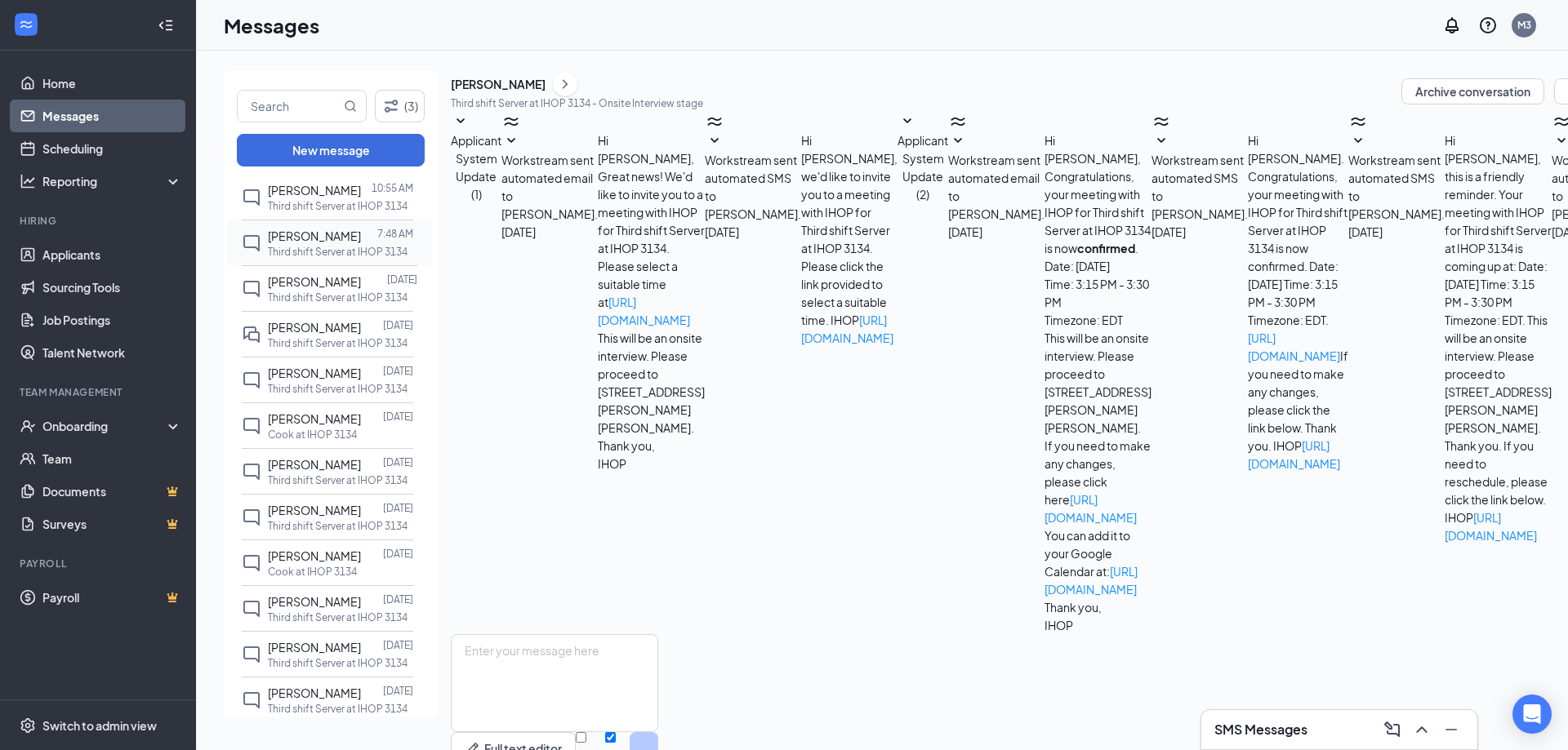
click at [293, 244] on span "[PERSON_NAME]" at bounding box center [314, 236] width 93 height 15
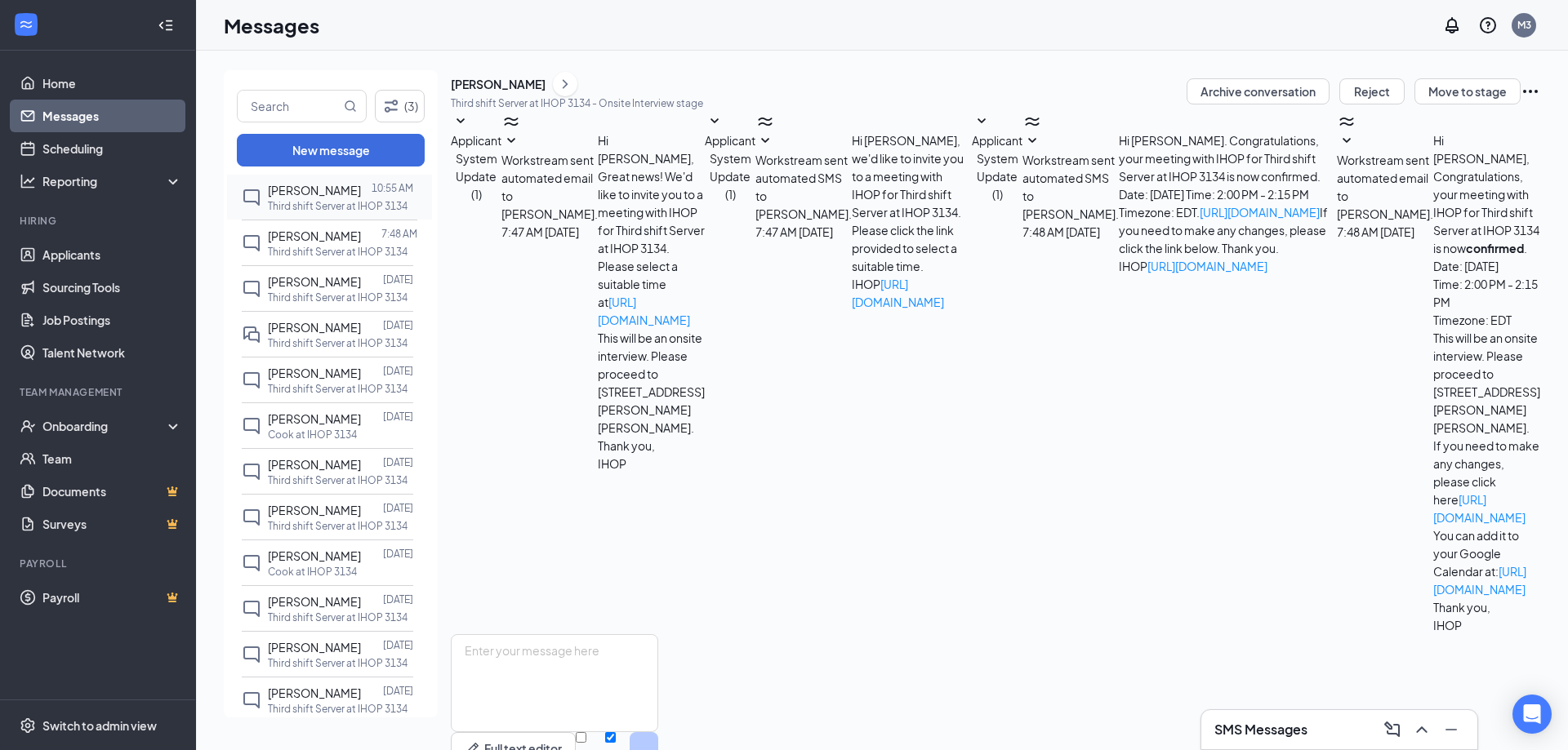
click at [286, 197] on span "[PERSON_NAME]" at bounding box center [314, 191] width 93 height 15
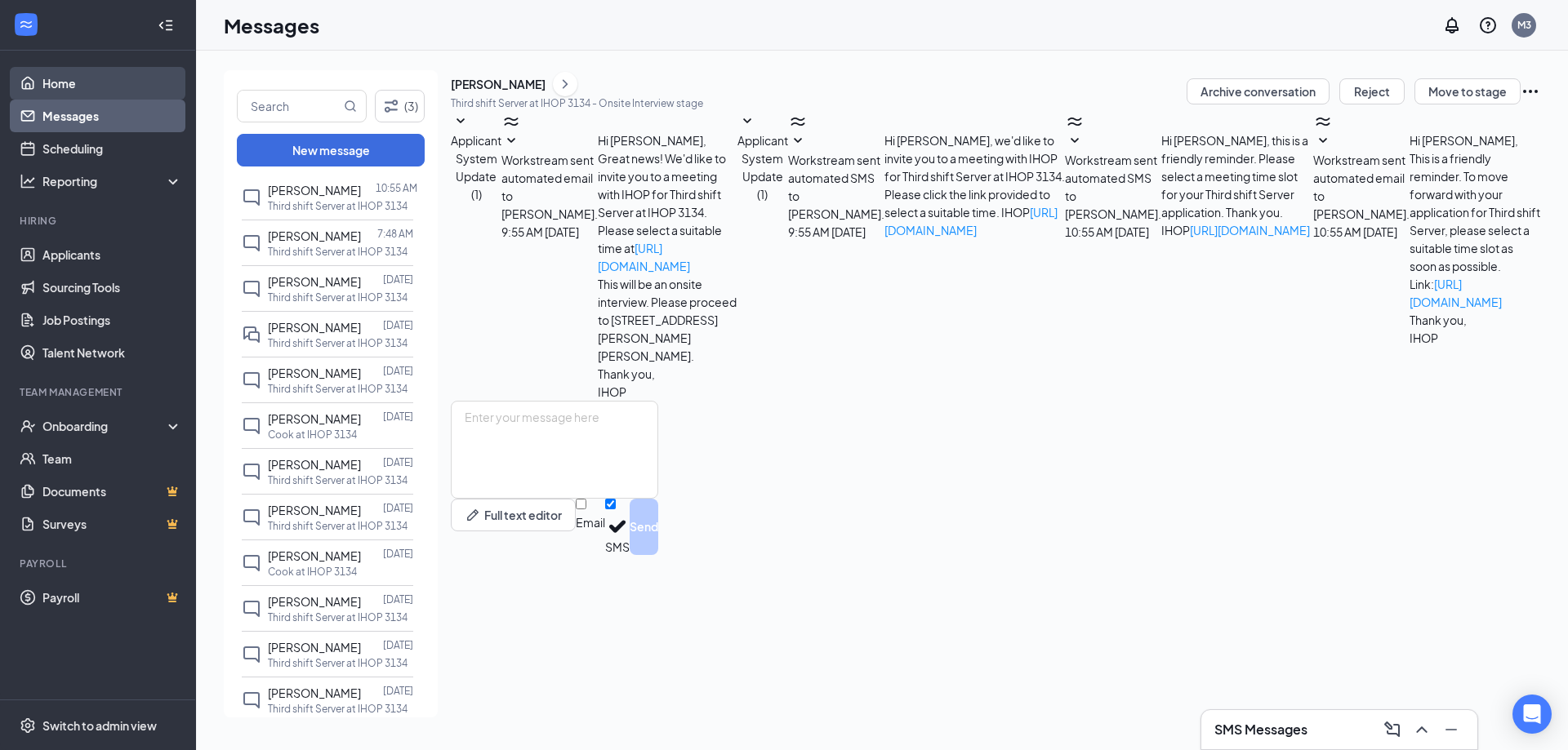
click at [61, 83] on link "Home" at bounding box center [112, 83] width 139 height 32
